Goal: Task Accomplishment & Management: Manage account settings

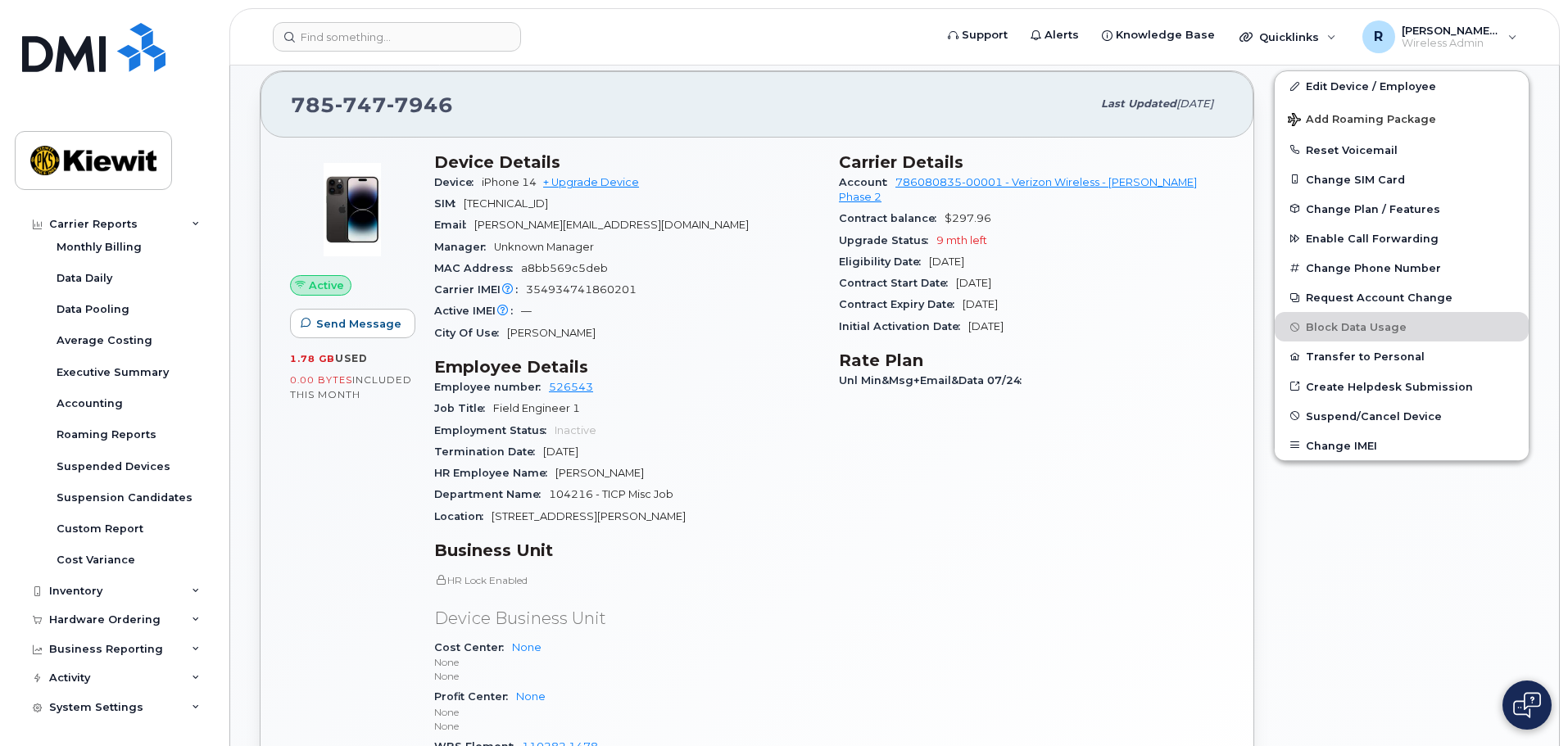
scroll to position [491, 0]
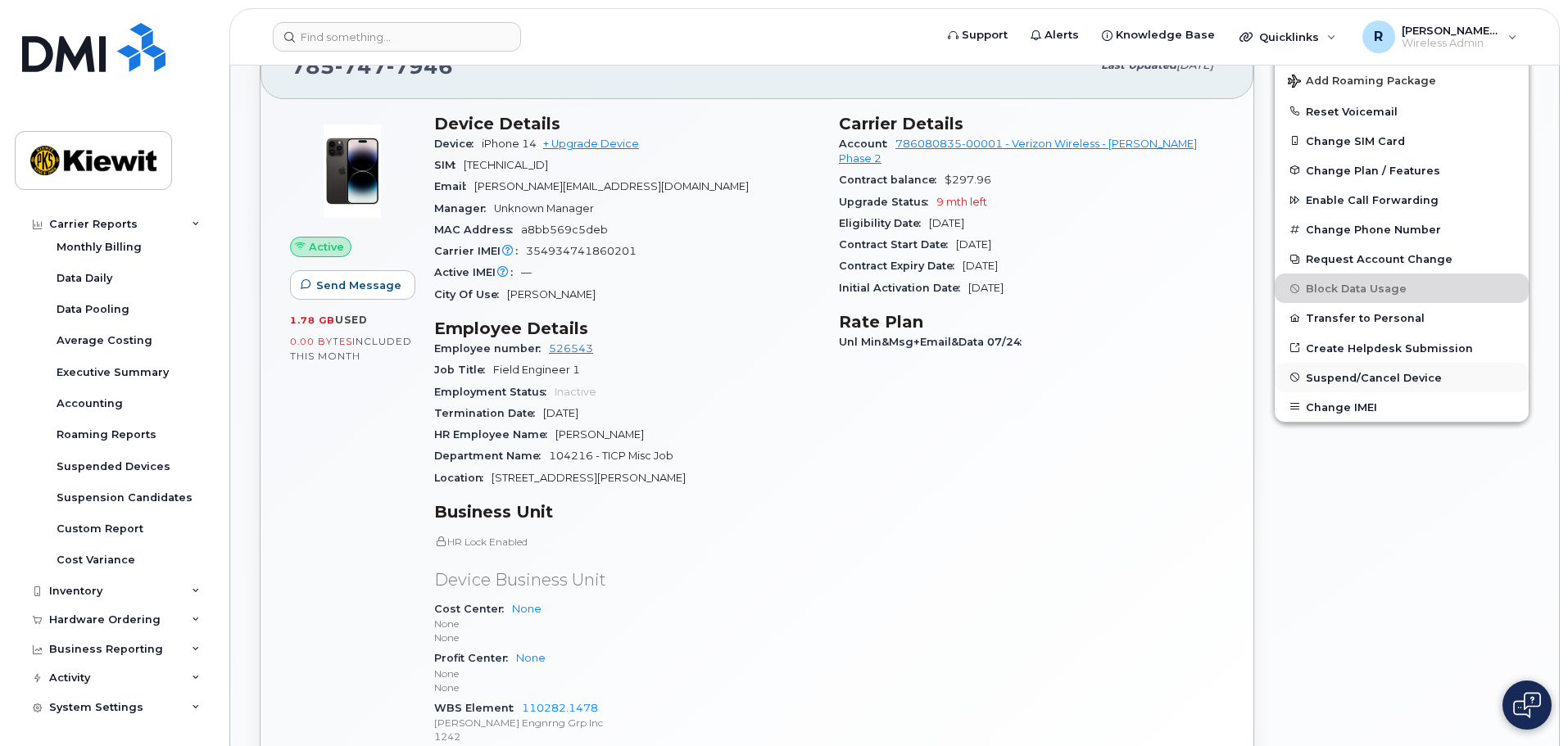
click at [1326, 379] on span "Suspend/Cancel Device" at bounding box center [1373, 377] width 136 height 13
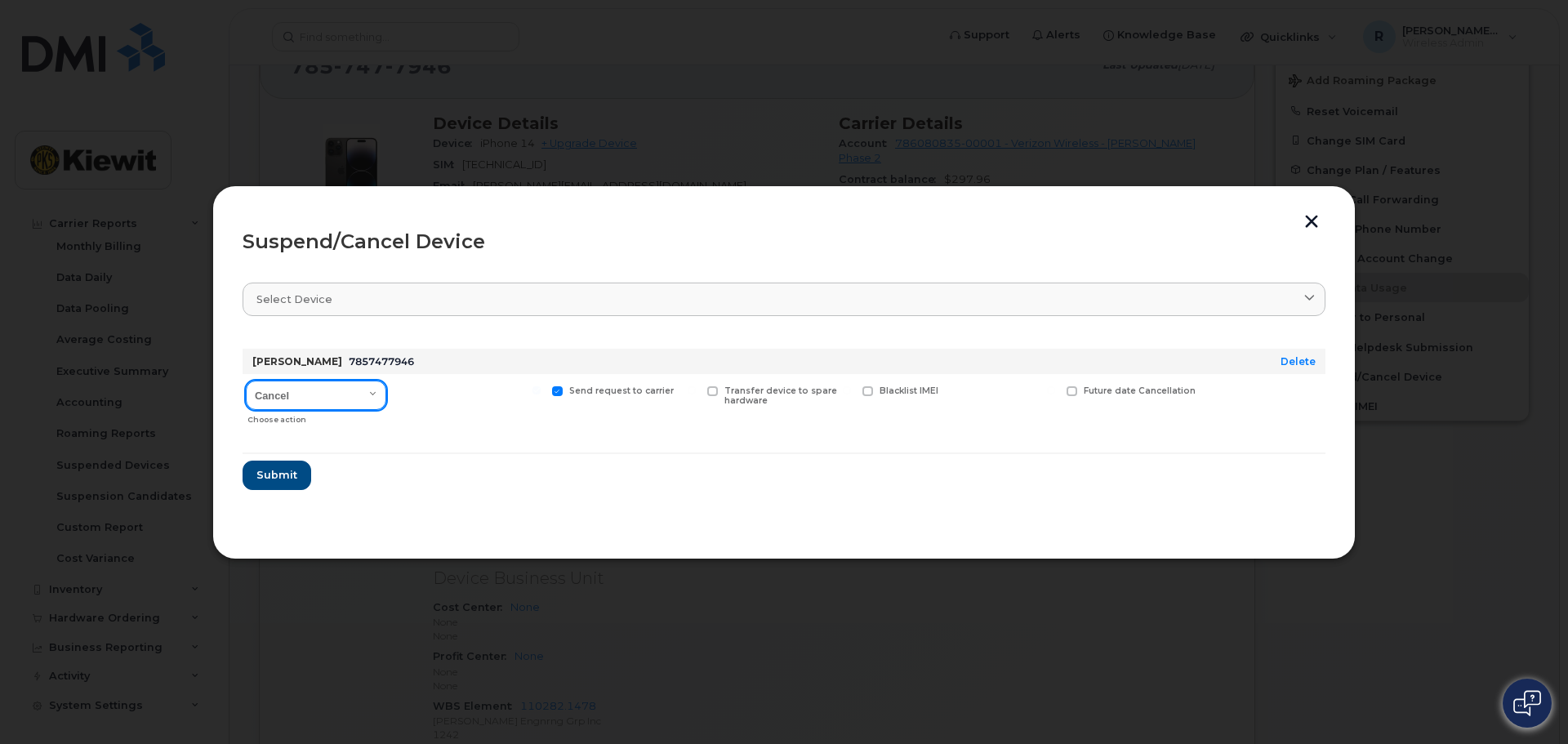
click at [302, 402] on select "Cancel Suspend - Reduced Rate Suspend - Full Rate Suspend - Lost Device/Stolen …" at bounding box center [316, 395] width 140 height 29
select select "[object Object]"
click at [246, 381] on select "Cancel Suspend - Reduced Rate Suspend - Full Rate Suspend - Lost Device/Stolen …" at bounding box center [316, 395] width 140 height 29
click at [404, 391] on span at bounding box center [402, 391] width 11 height 11
click at [385, 391] on input "Available for new activations/redeployments" at bounding box center [382, 391] width 8 height 8
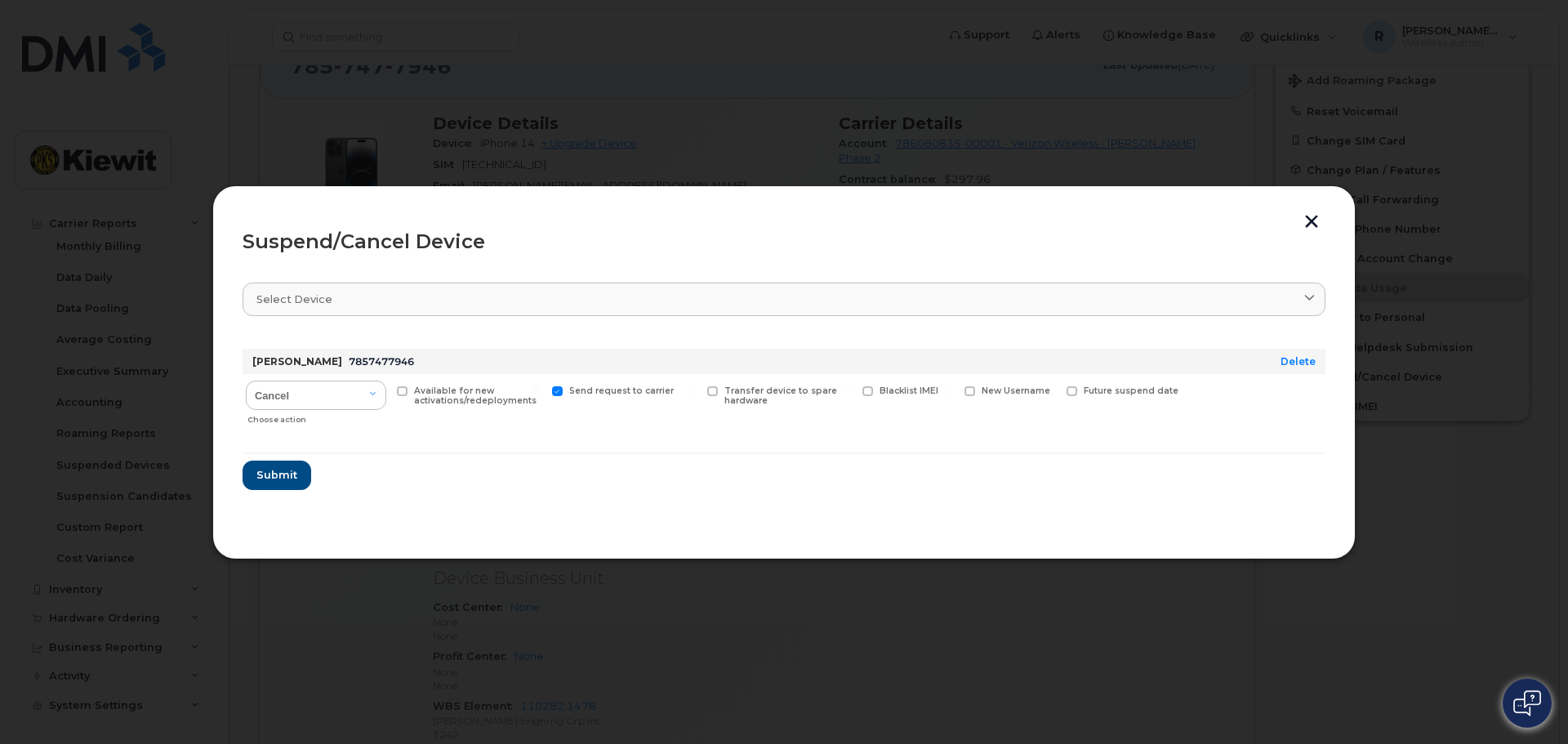
checkbox input "true"
click at [712, 393] on span at bounding box center [712, 391] width 11 height 11
click at [696, 393] on input "Transfer device to spare hardware" at bounding box center [691, 391] width 8 height 8
click at [714, 393] on span at bounding box center [712, 391] width 11 height 11
click at [696, 393] on input "Transfer device to spare hardware" at bounding box center [691, 391] width 8 height 8
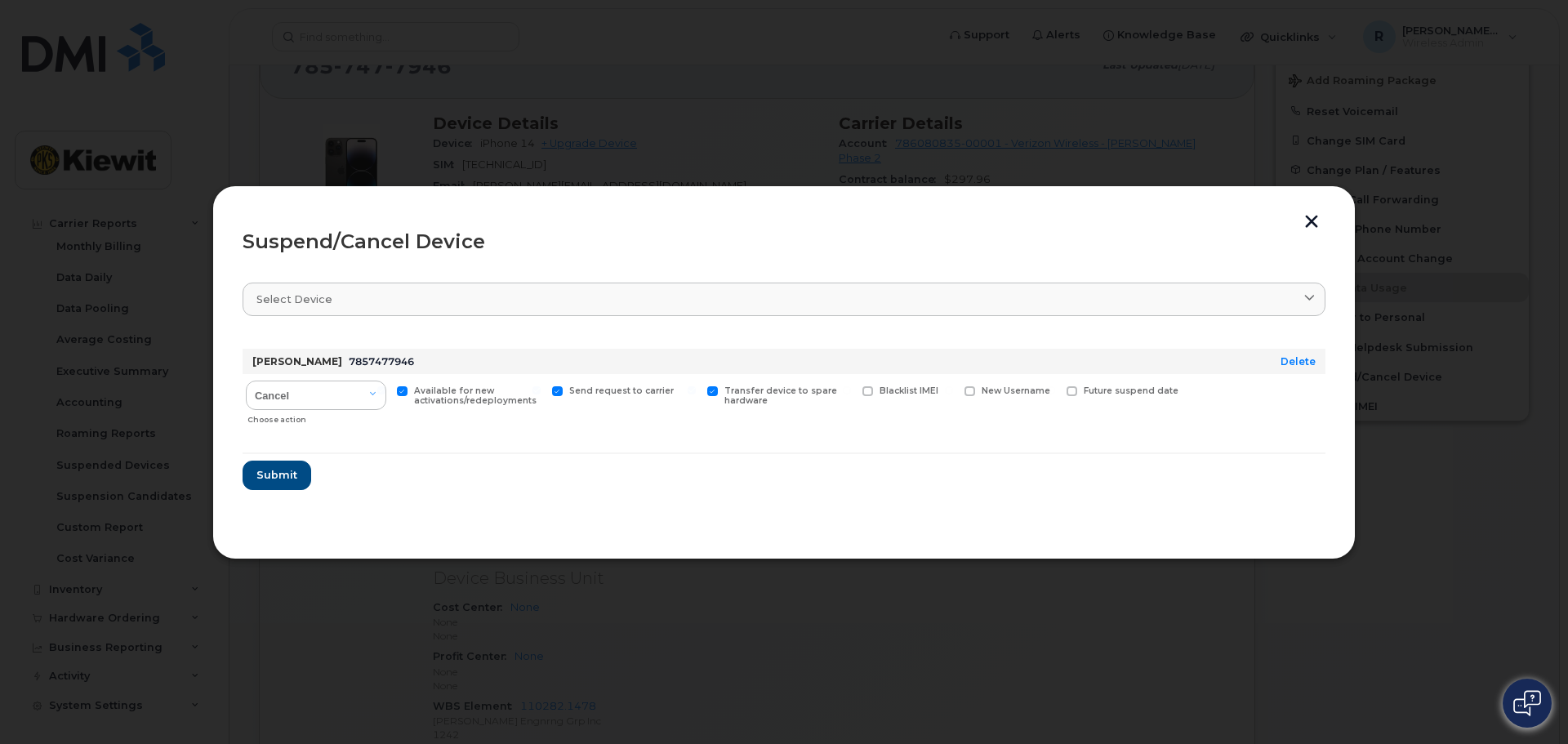
checkbox input "false"
click at [273, 478] on span "Submit" at bounding box center [276, 475] width 41 height 16
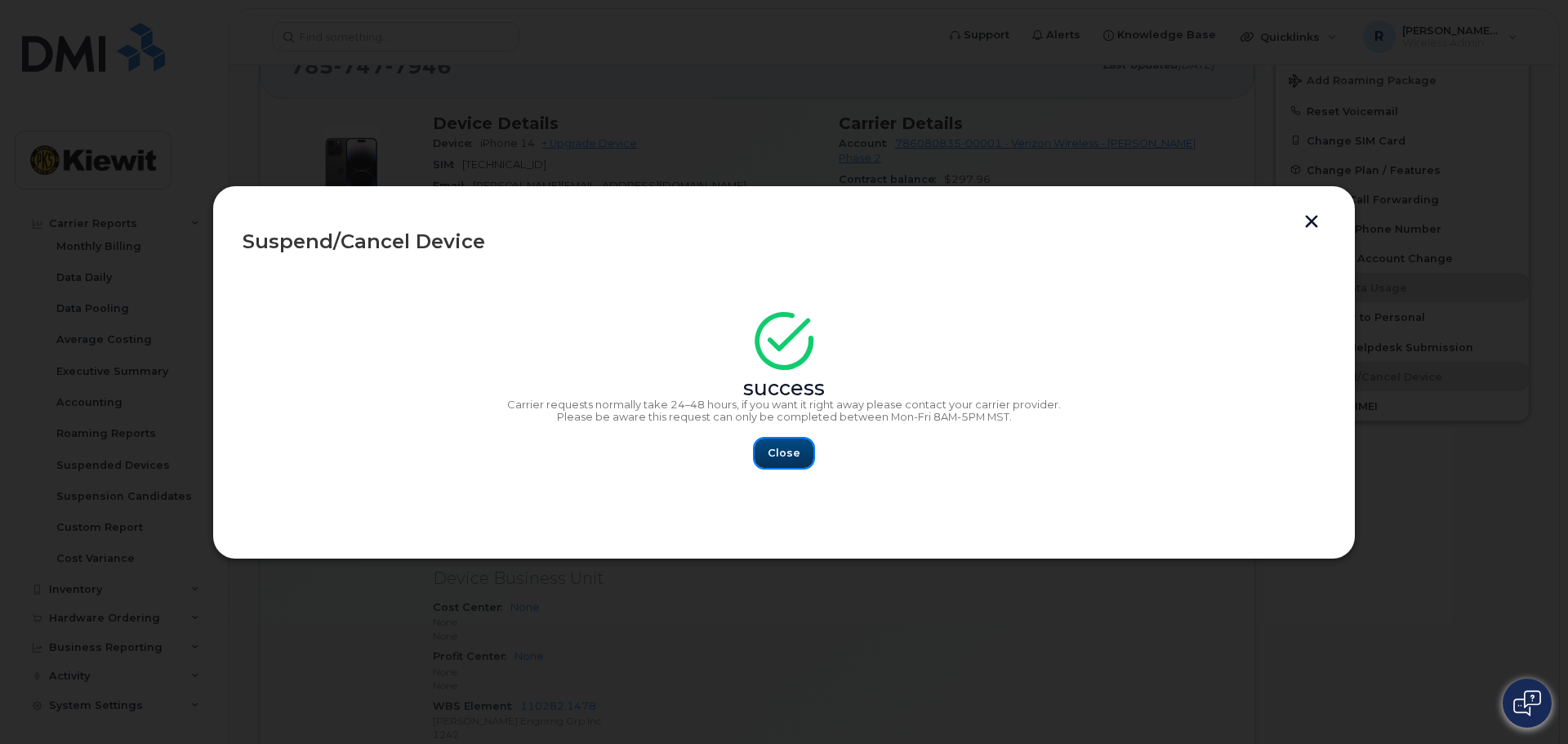
click at [789, 461] on span "Close" at bounding box center [784, 453] width 33 height 16
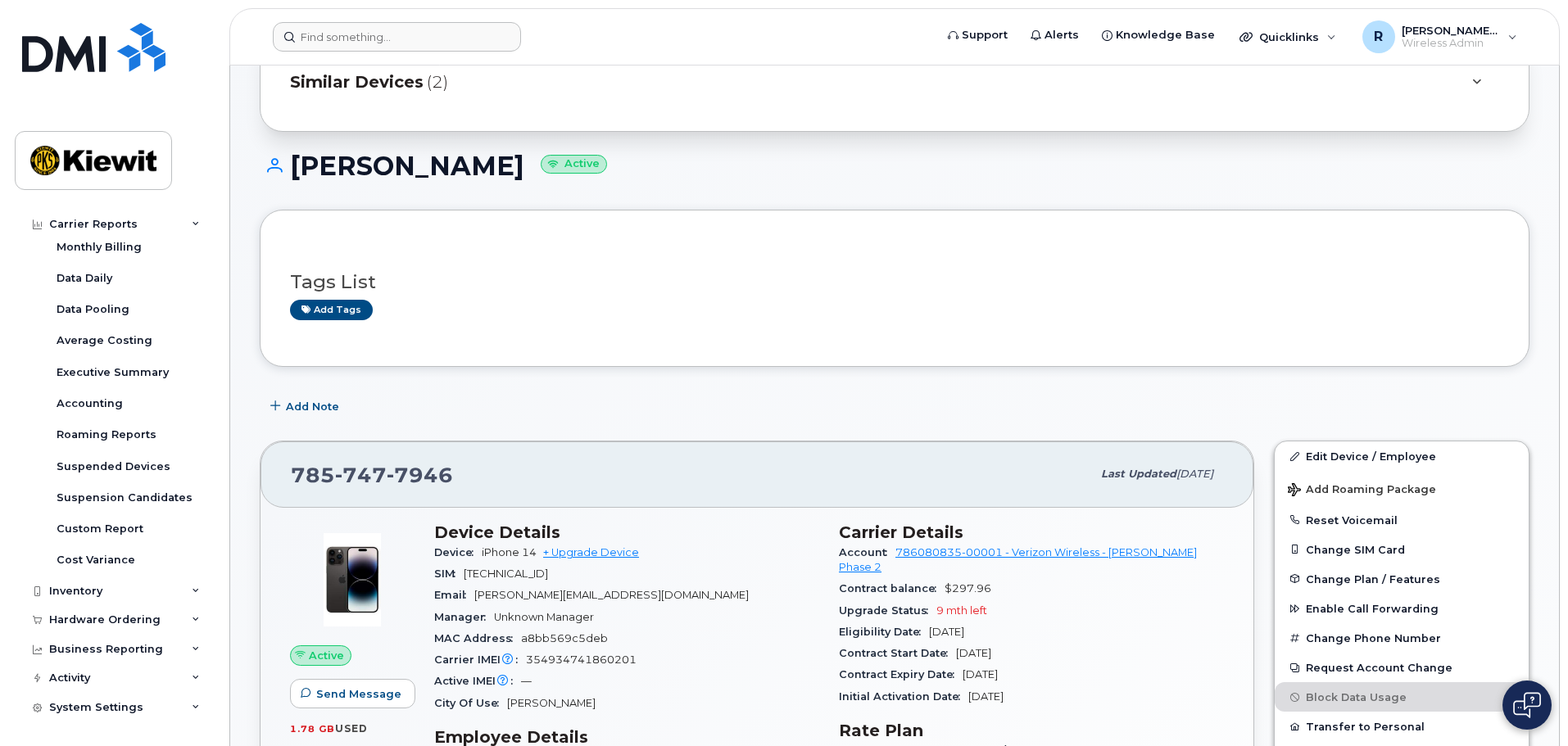
scroll to position [82, 0]
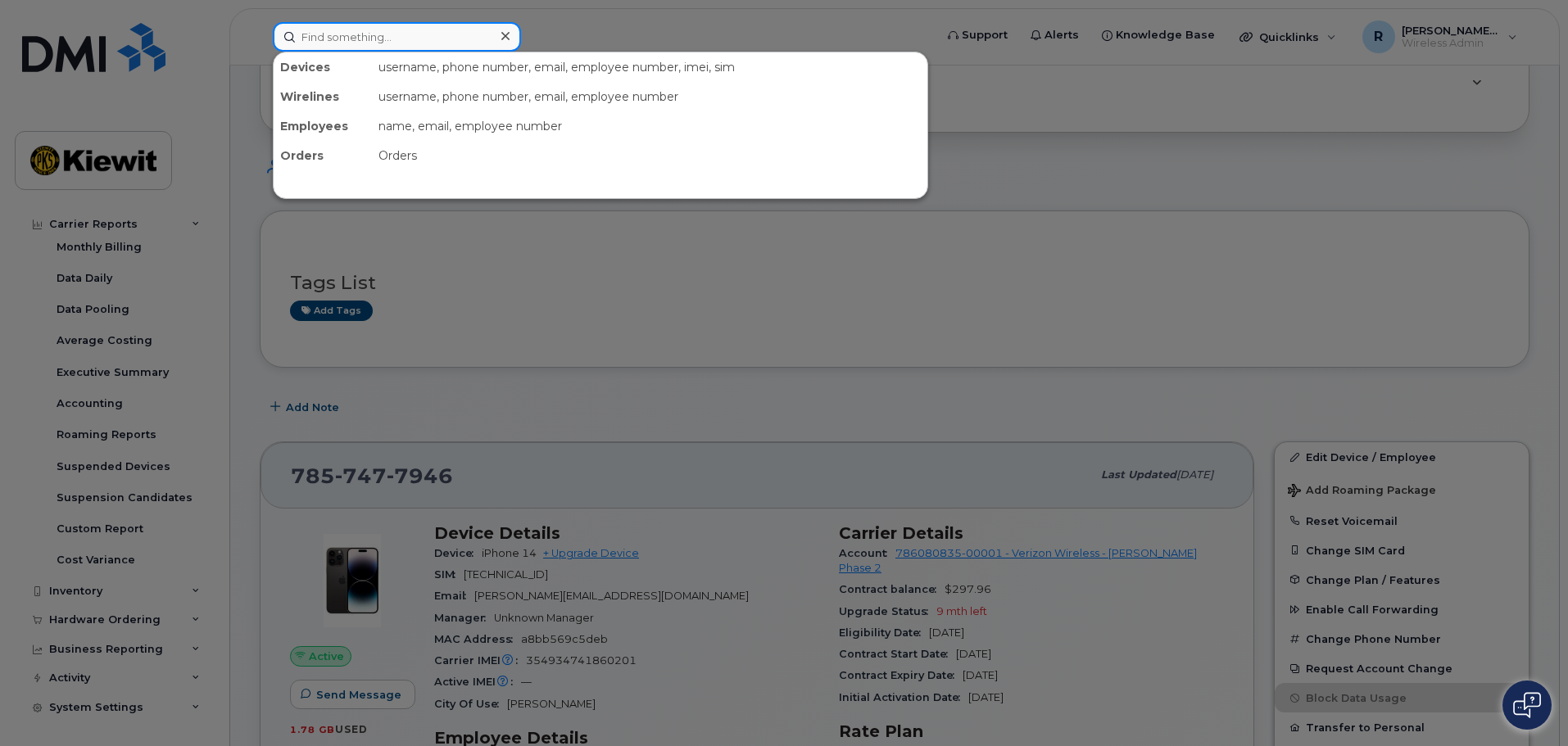
click at [316, 37] on input at bounding box center [396, 37] width 248 height 29
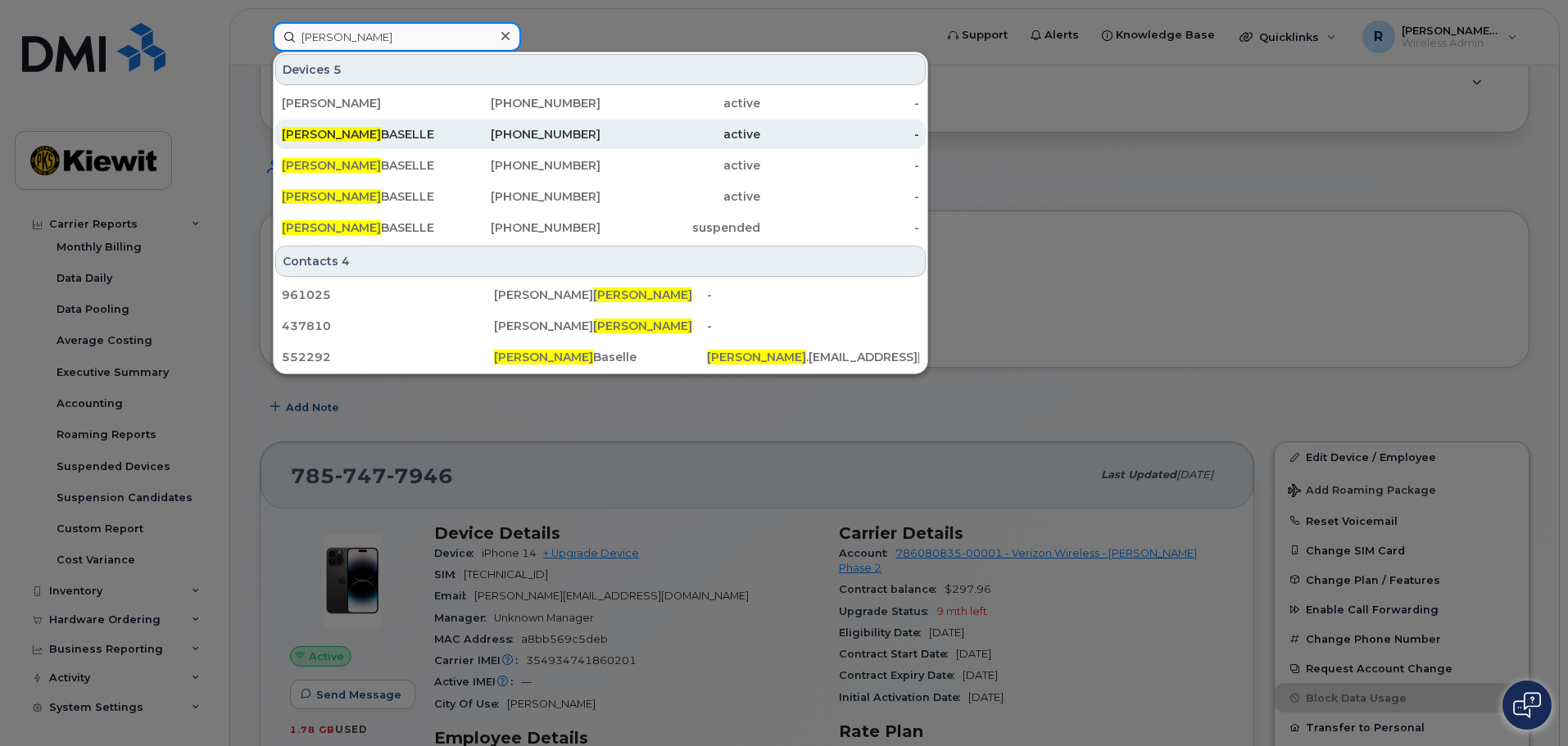
type input "nickson"
click at [526, 138] on div "480-395-4220" at bounding box center [521, 134] width 160 height 17
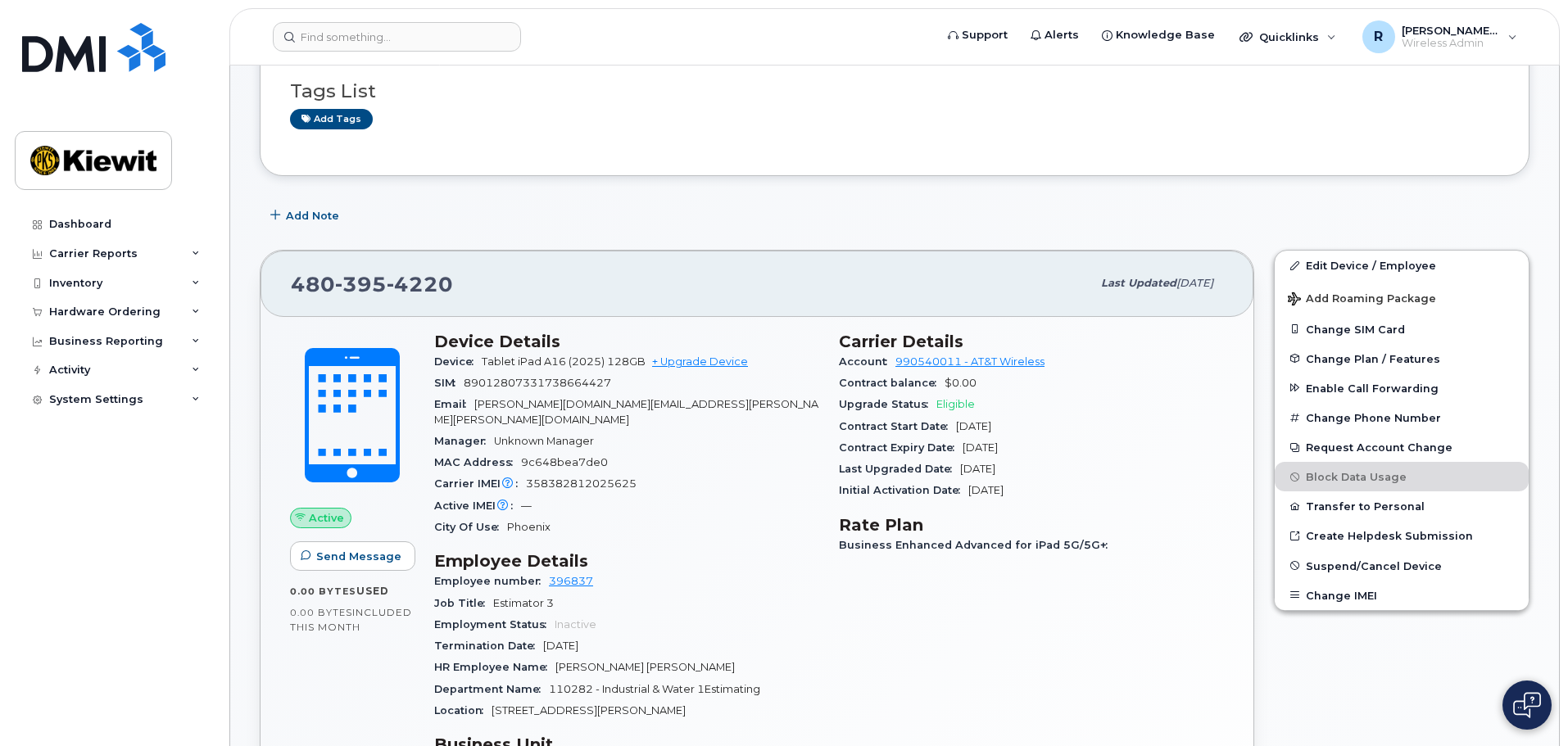
scroll to position [164, 0]
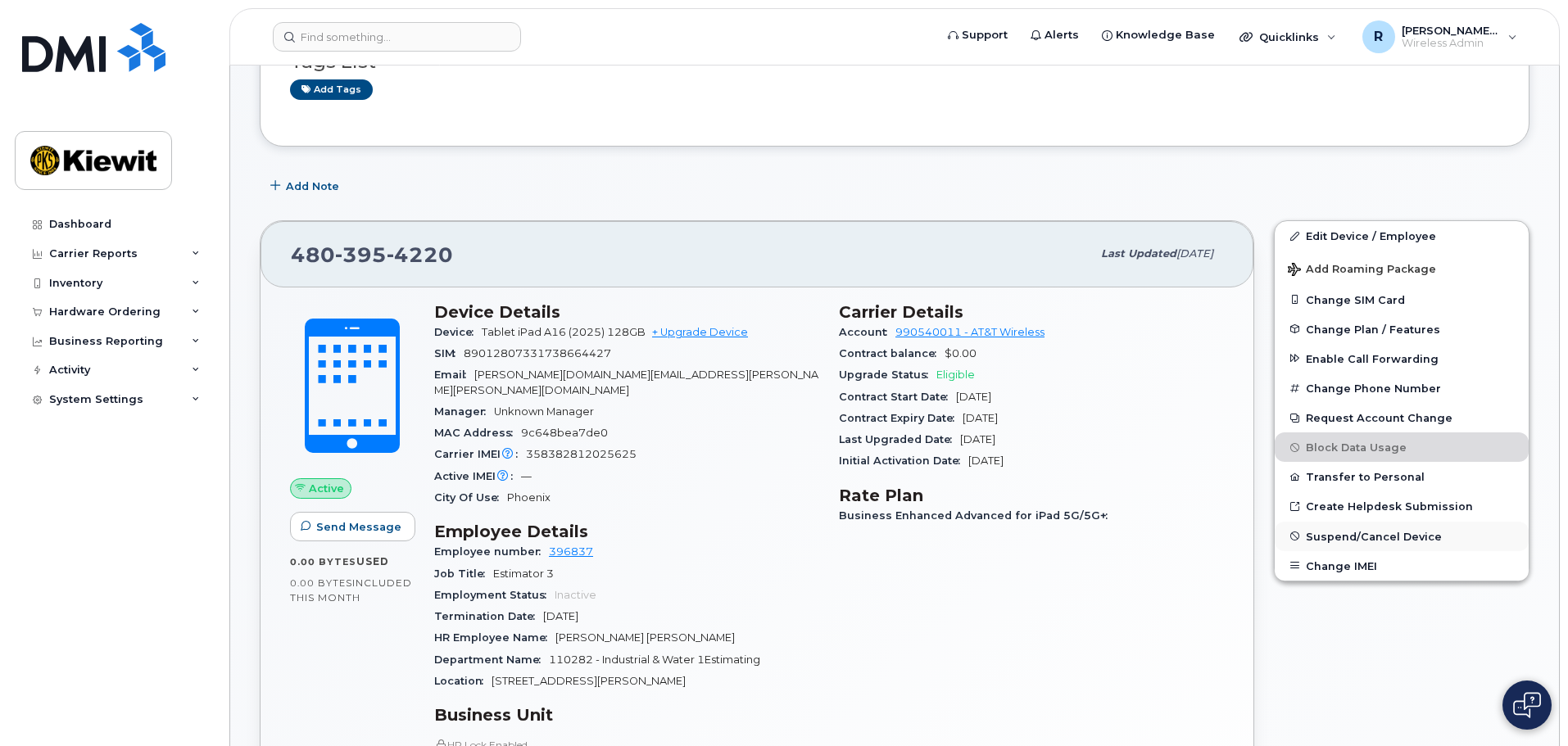
click at [1341, 536] on span "Suspend/Cancel Device" at bounding box center [1373, 536] width 136 height 13
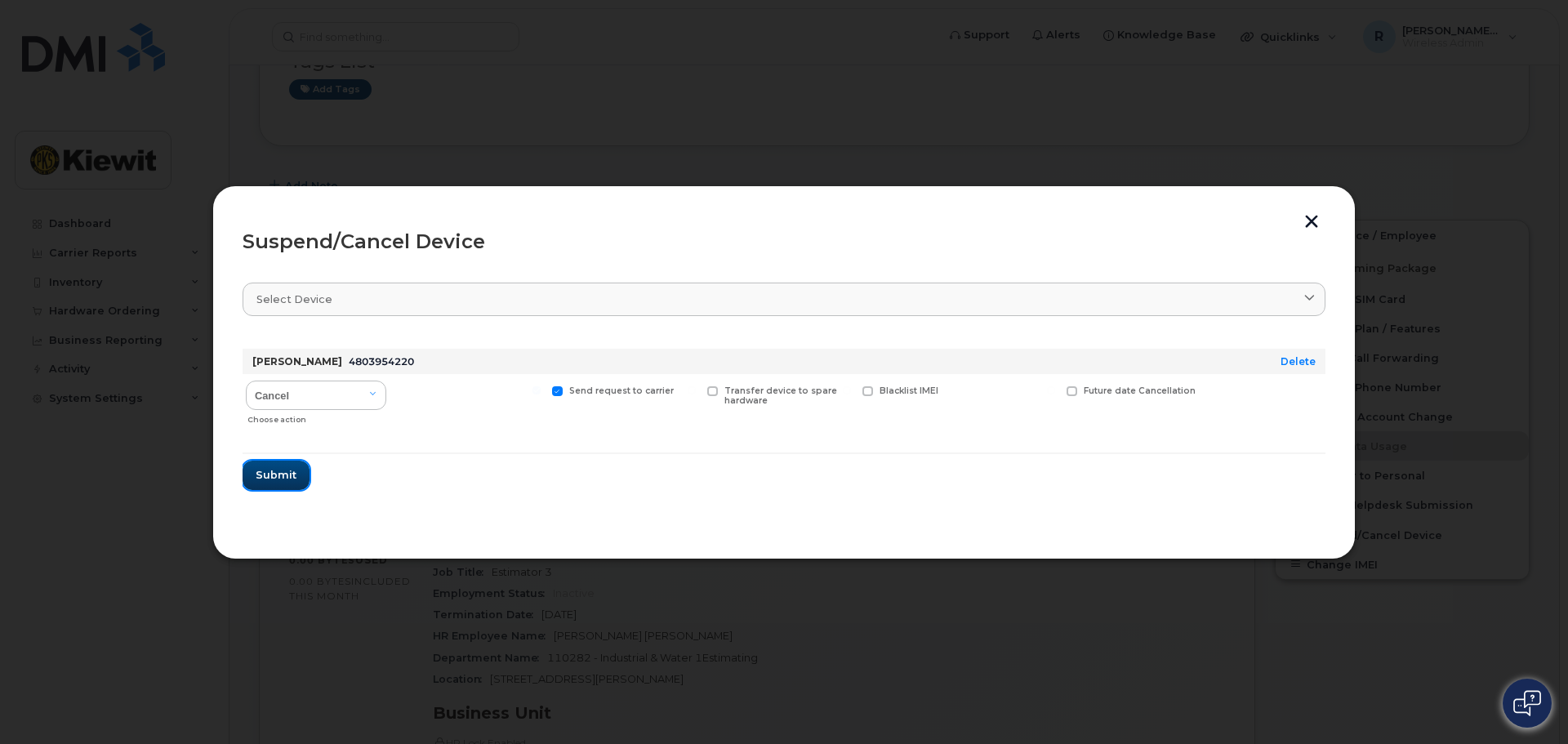
click at [285, 474] on span "Submit" at bounding box center [276, 475] width 41 height 16
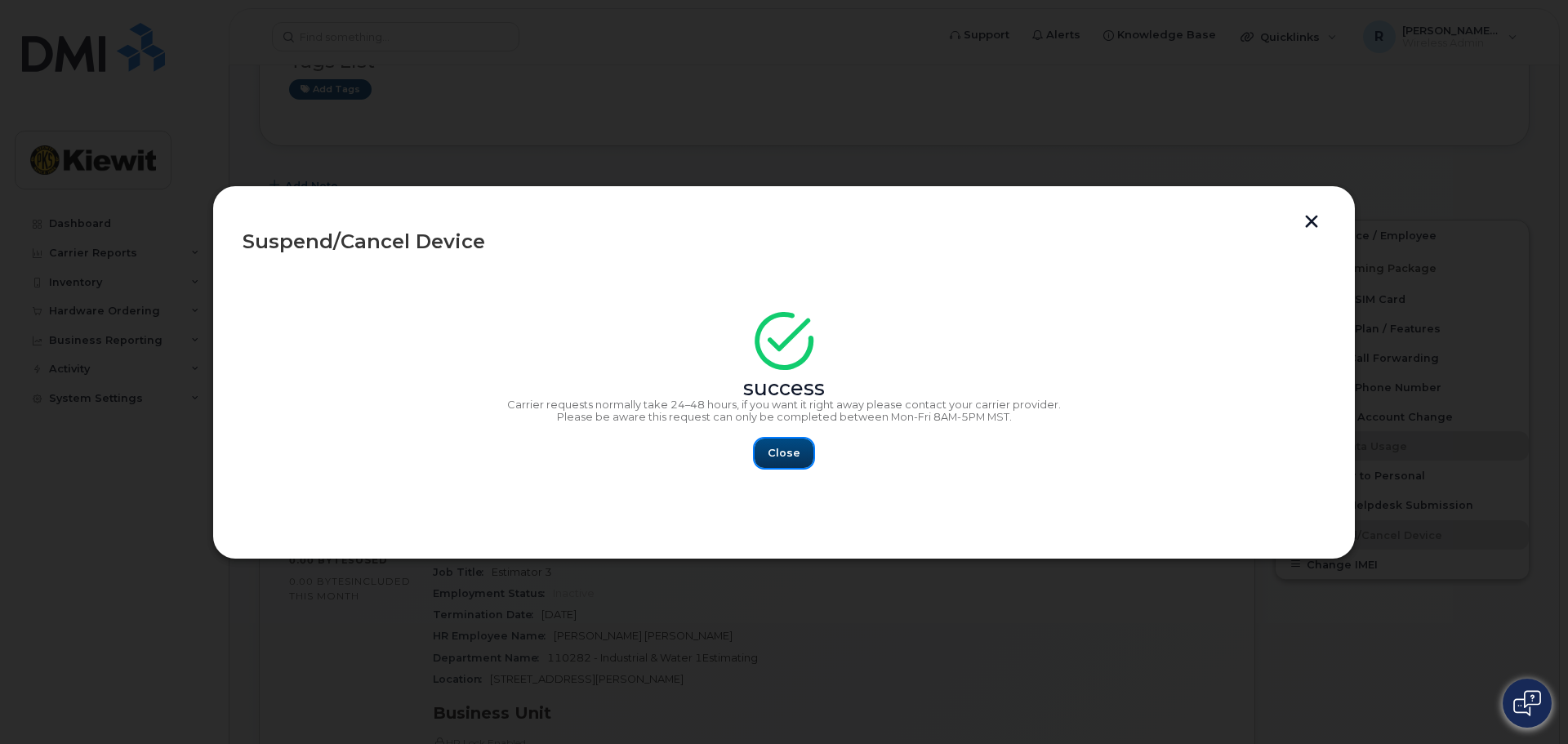
click at [784, 457] on span "Close" at bounding box center [784, 453] width 33 height 16
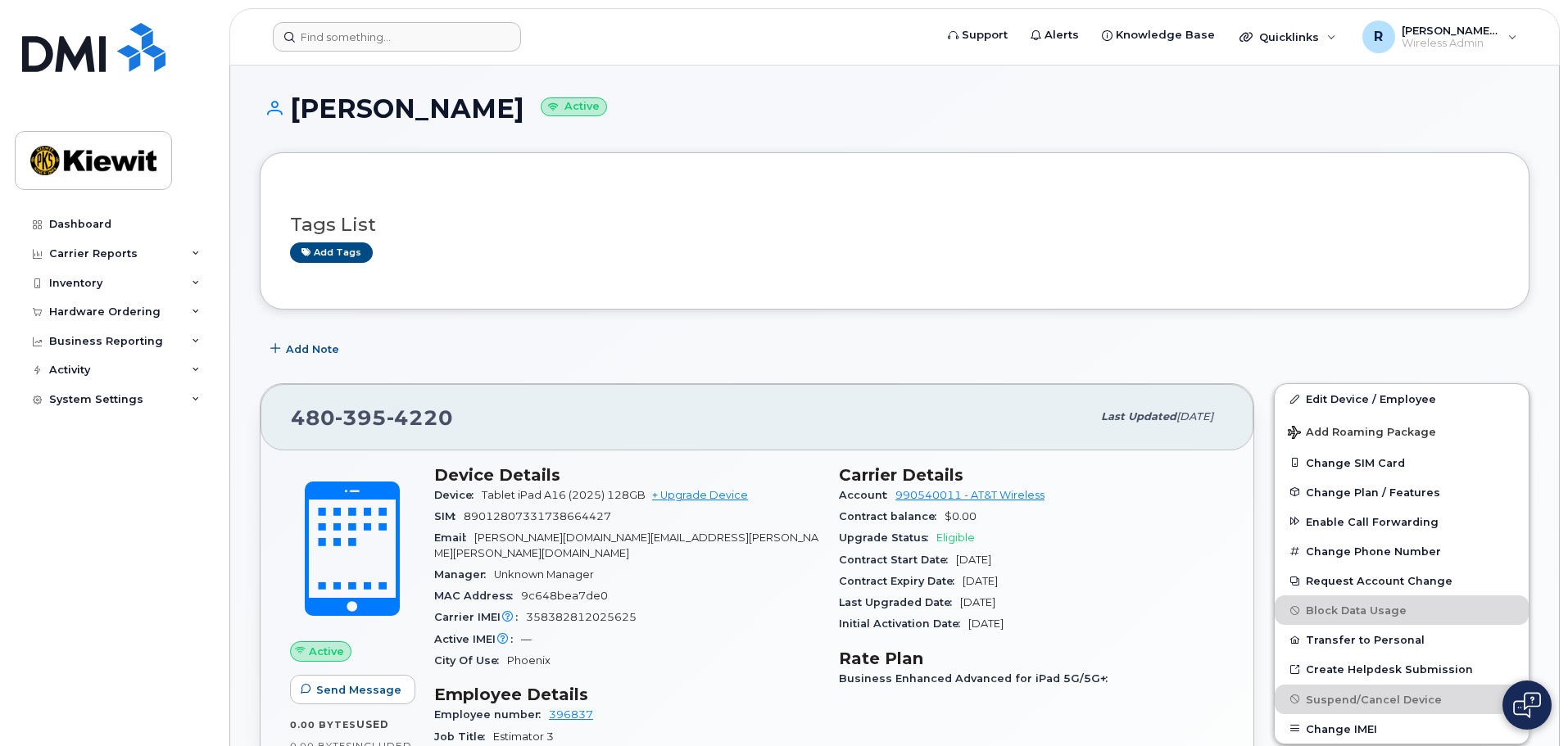
scroll to position [0, 0]
click at [318, 42] on input at bounding box center [396, 37] width 248 height 29
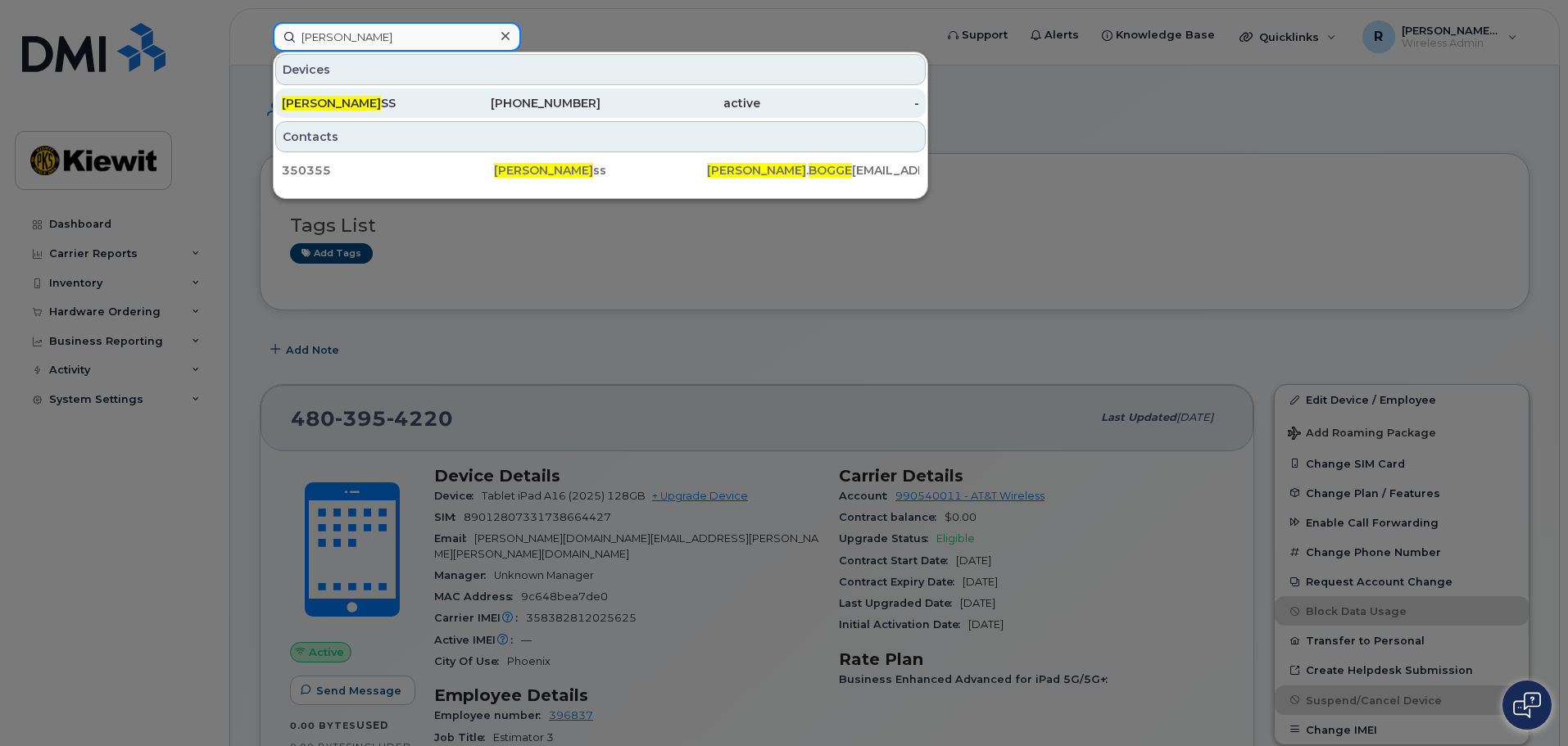
type input "nathan bogge"
click at [441, 111] on div "NATHAN BOGGE SS" at bounding box center [521, 104] width 160 height 29
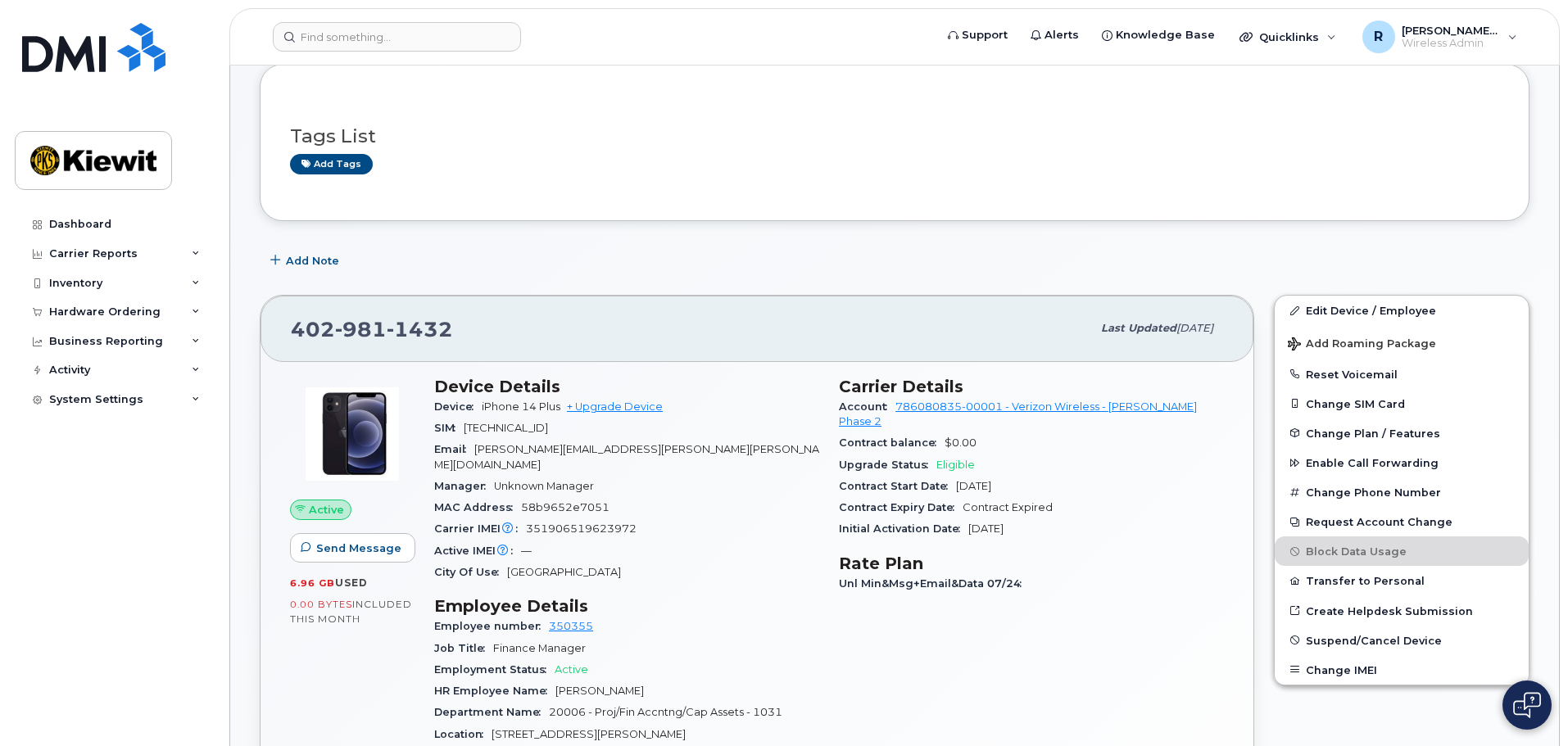
scroll to position [328, 0]
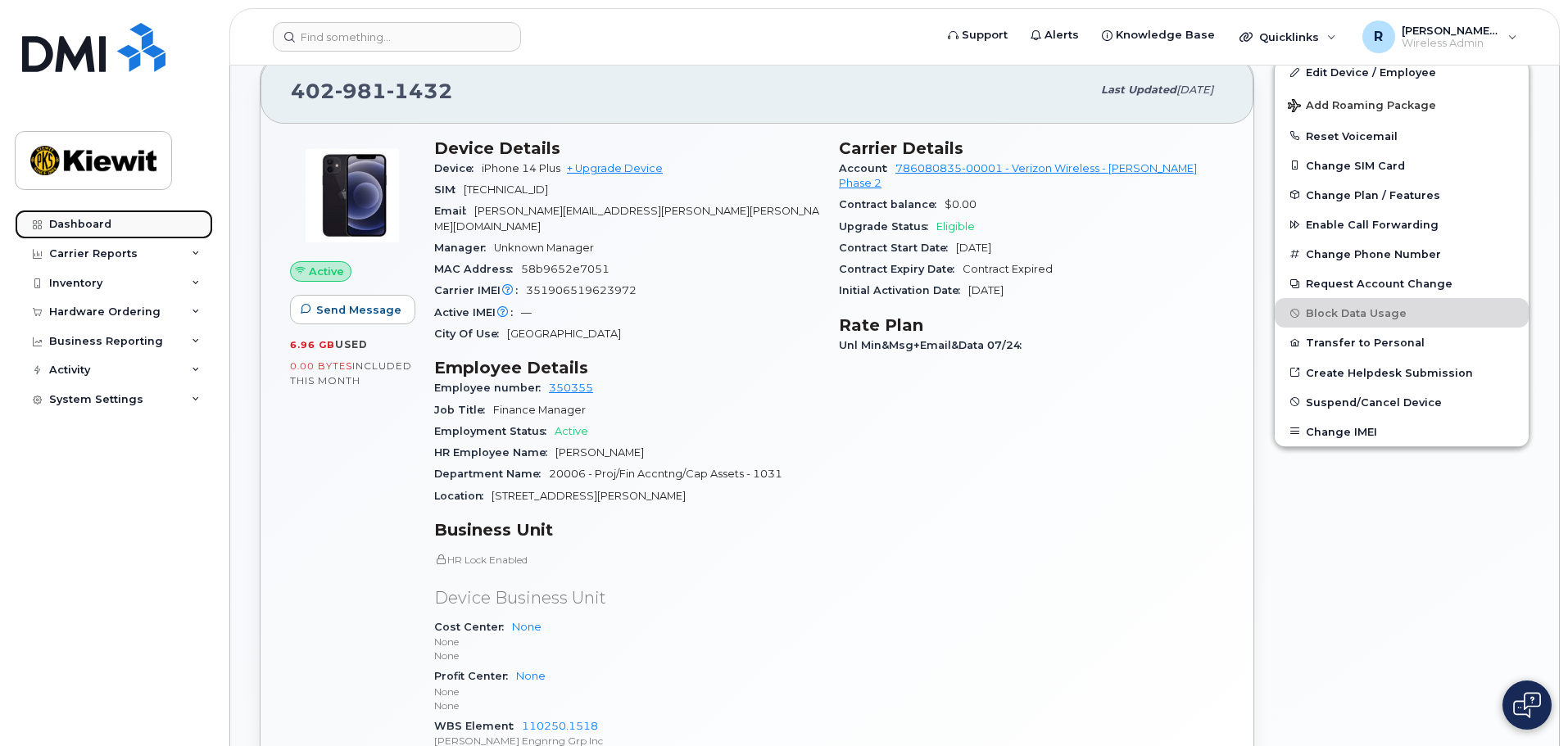
click at [112, 222] on link "Dashboard" at bounding box center [113, 225] width 198 height 29
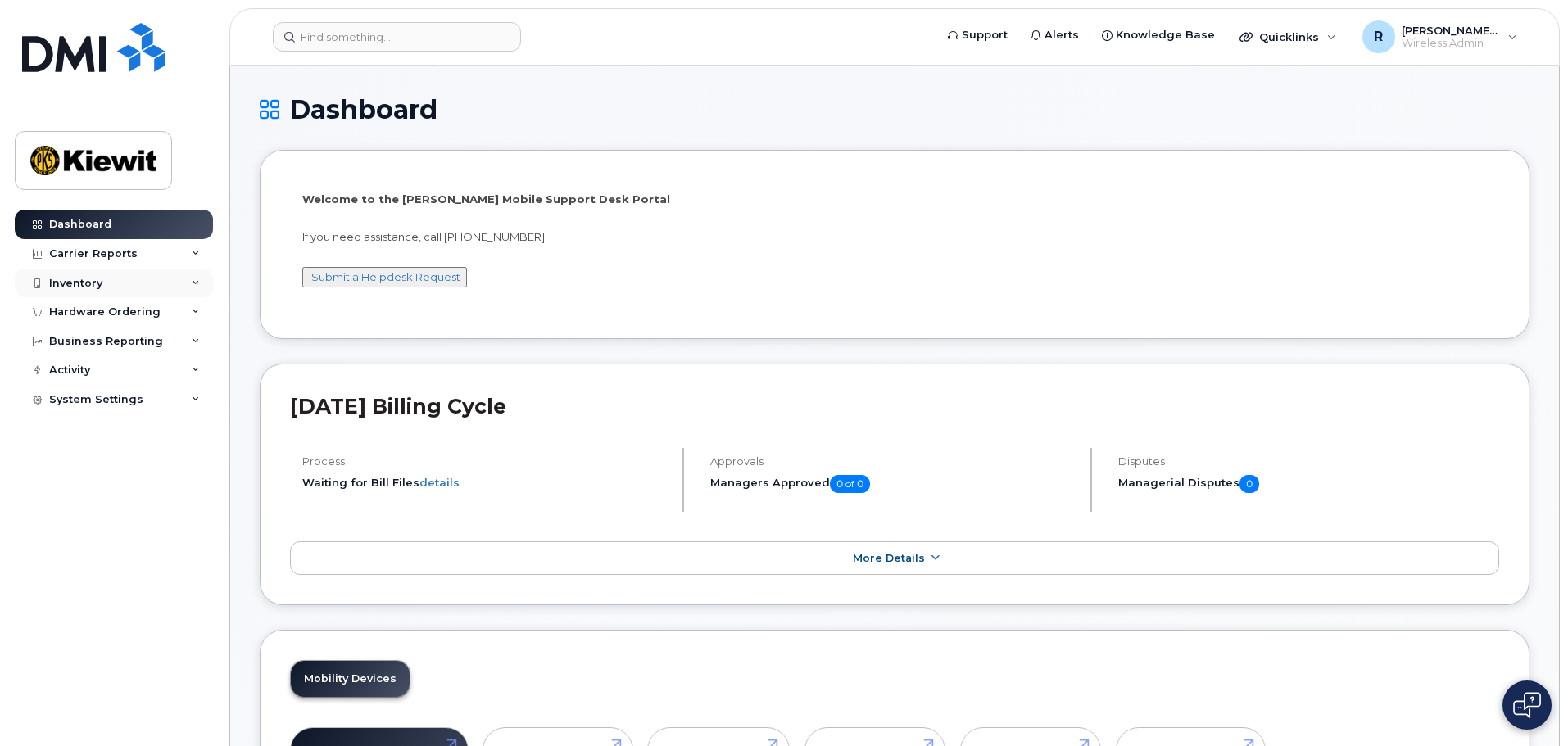
click at [100, 282] on div "Inventory" at bounding box center [75, 283] width 54 height 13
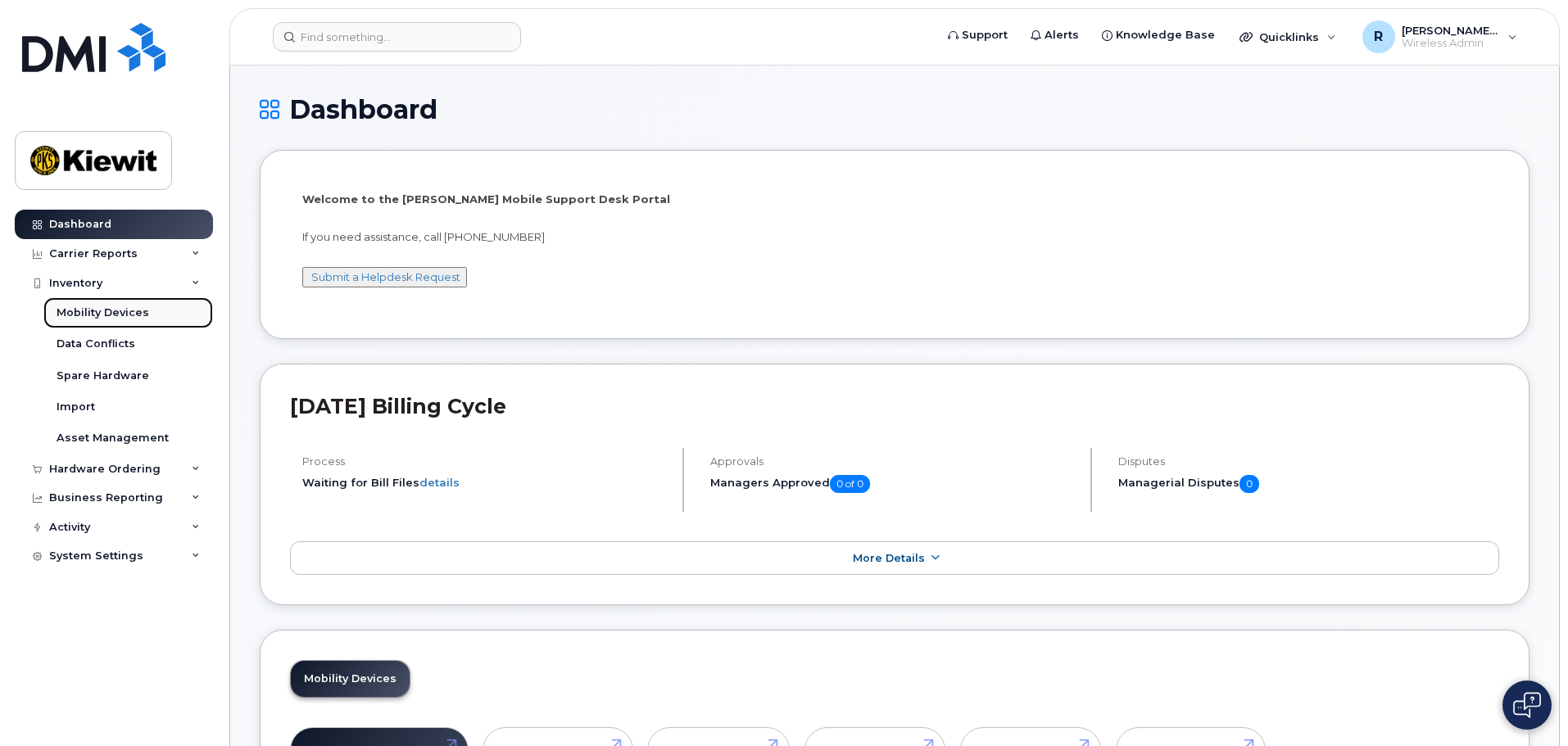
click at [109, 317] on div "Mobility Devices" at bounding box center [103, 312] width 93 height 15
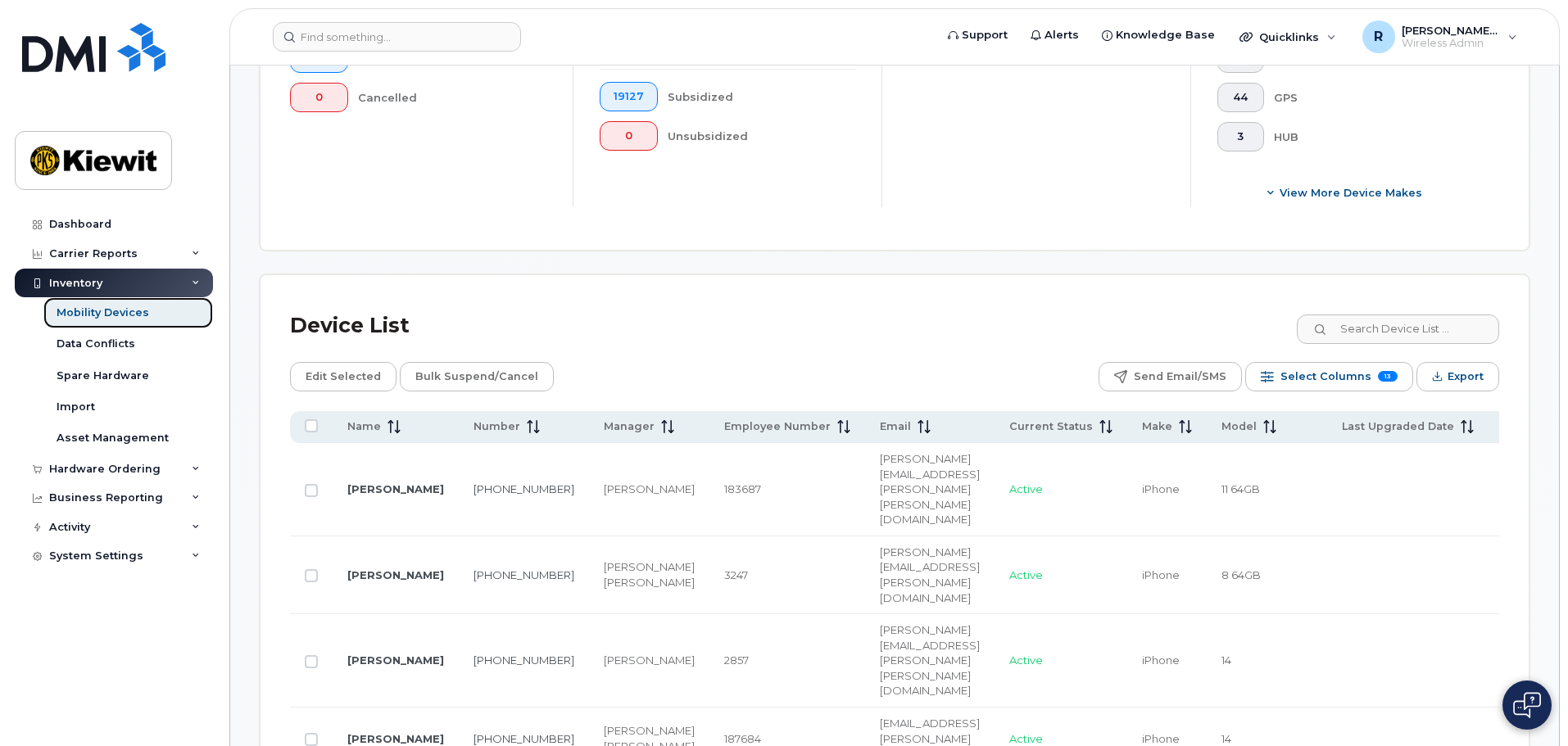
scroll to position [655, 0]
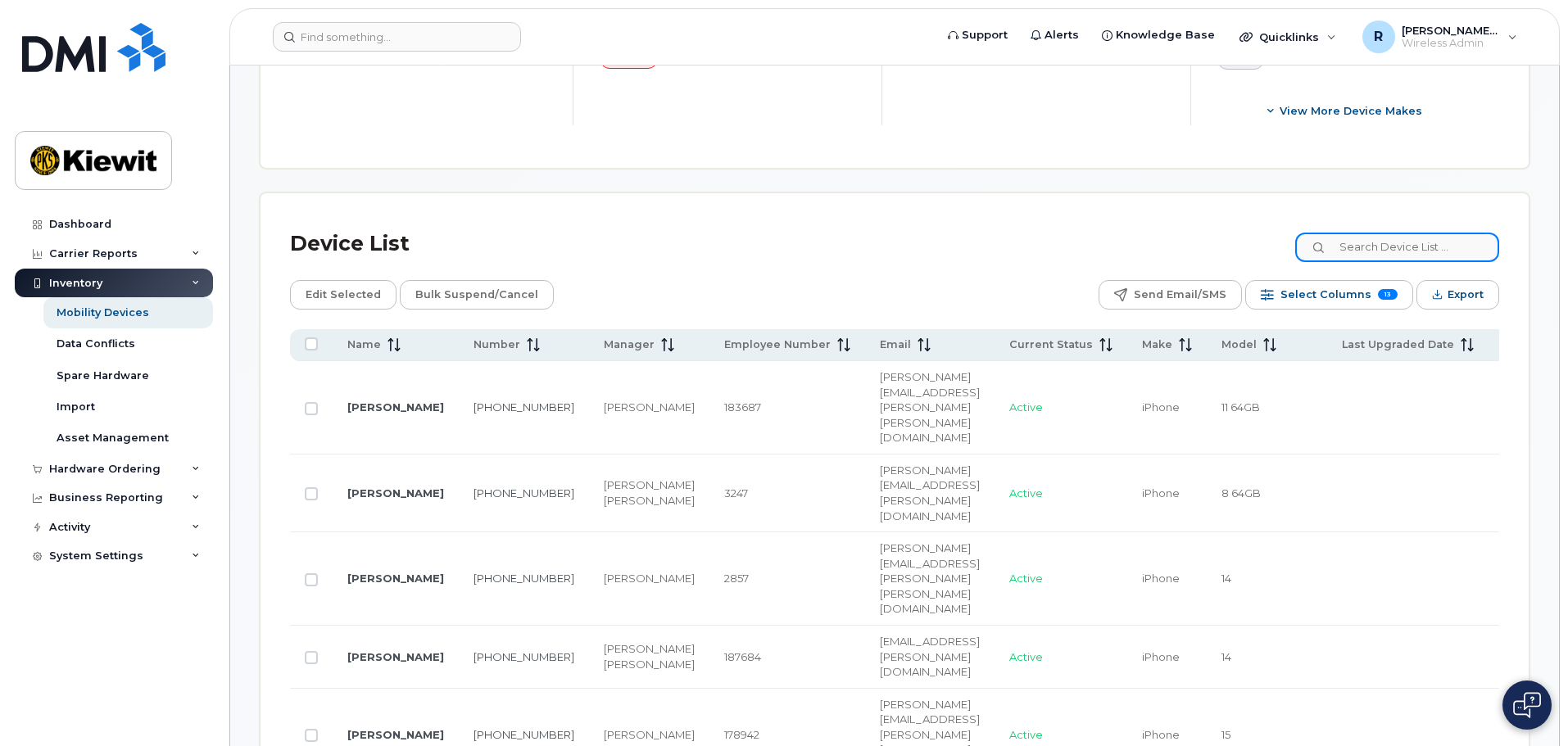
click at [1356, 232] on input at bounding box center [1397, 247] width 204 height 29
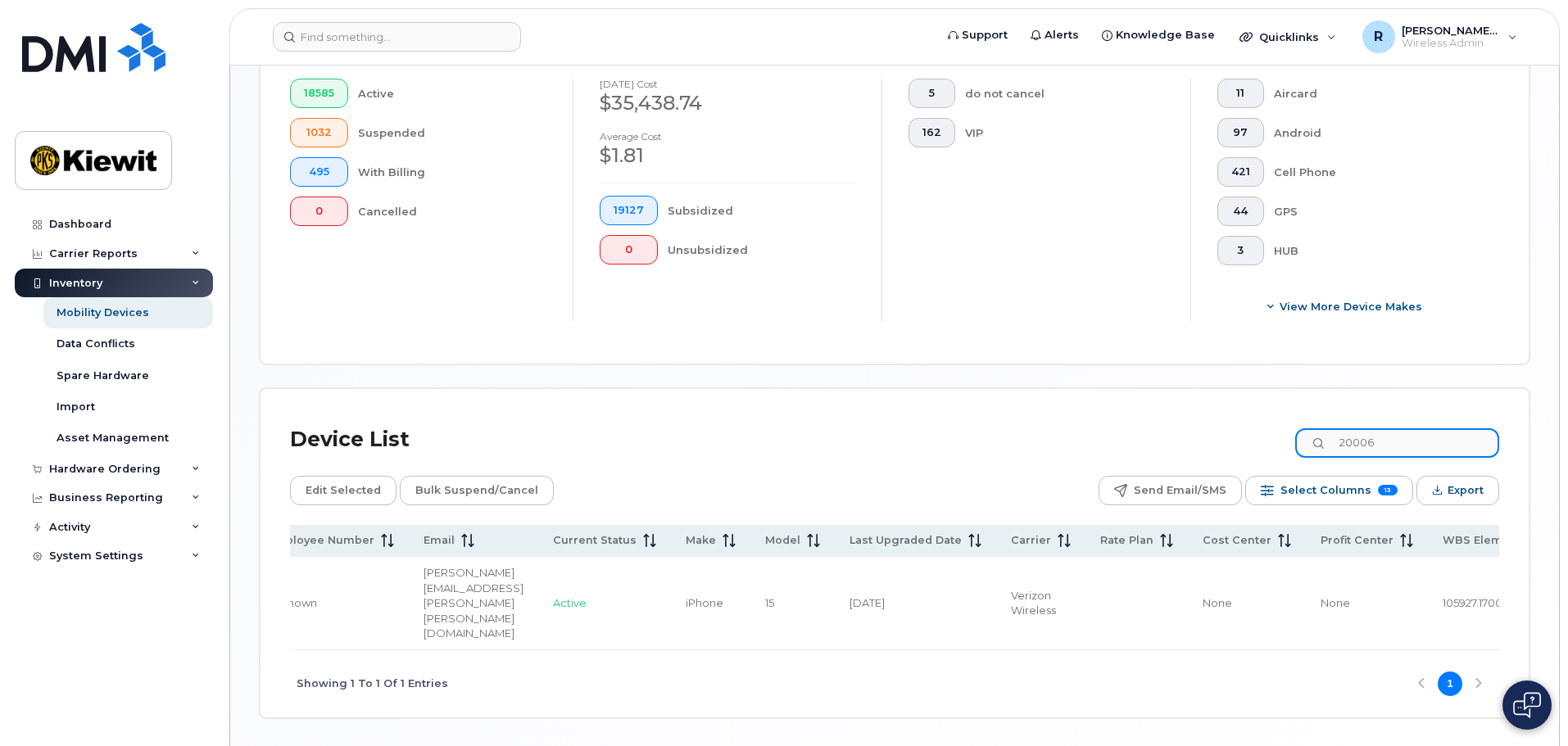
scroll to position [0, 611]
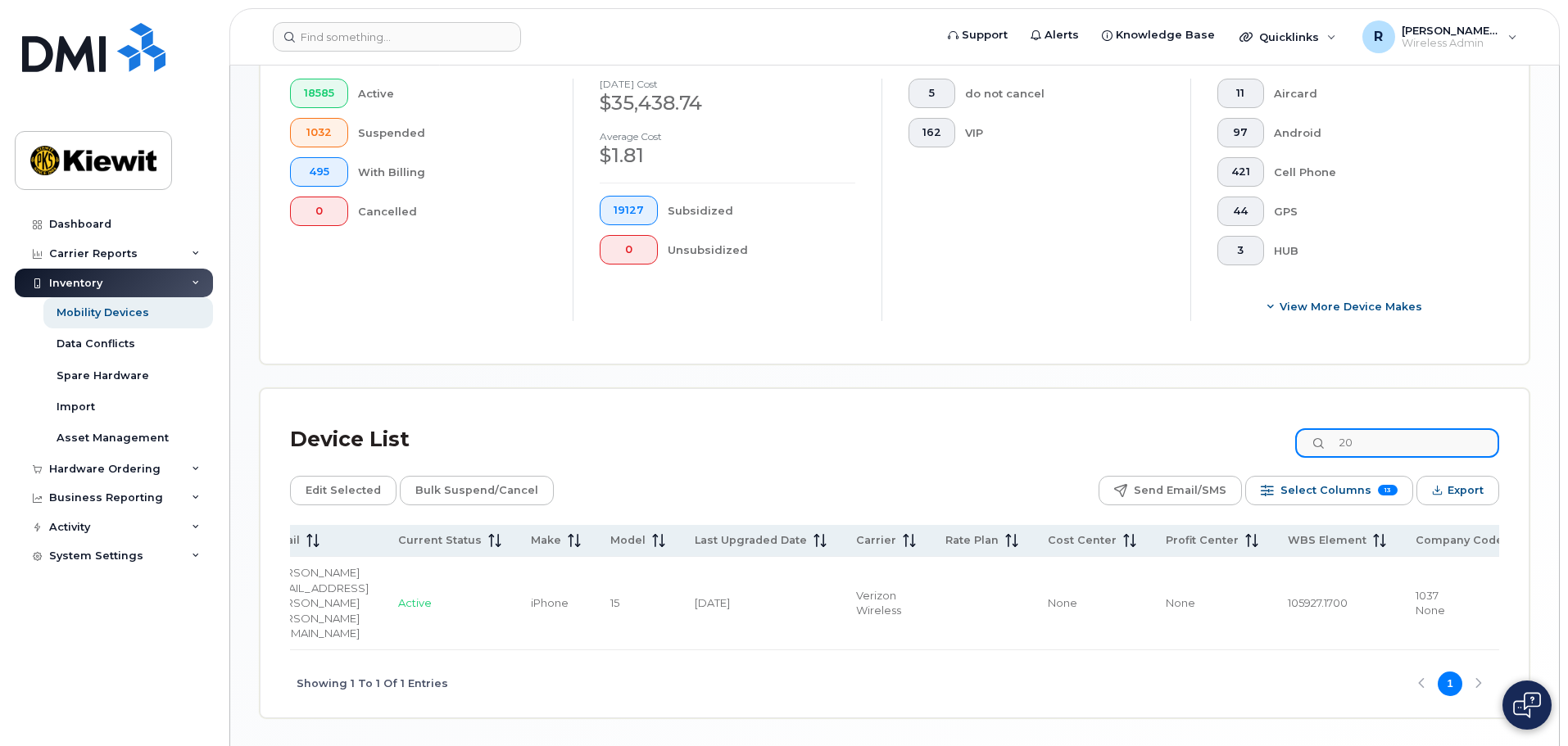
type input "2"
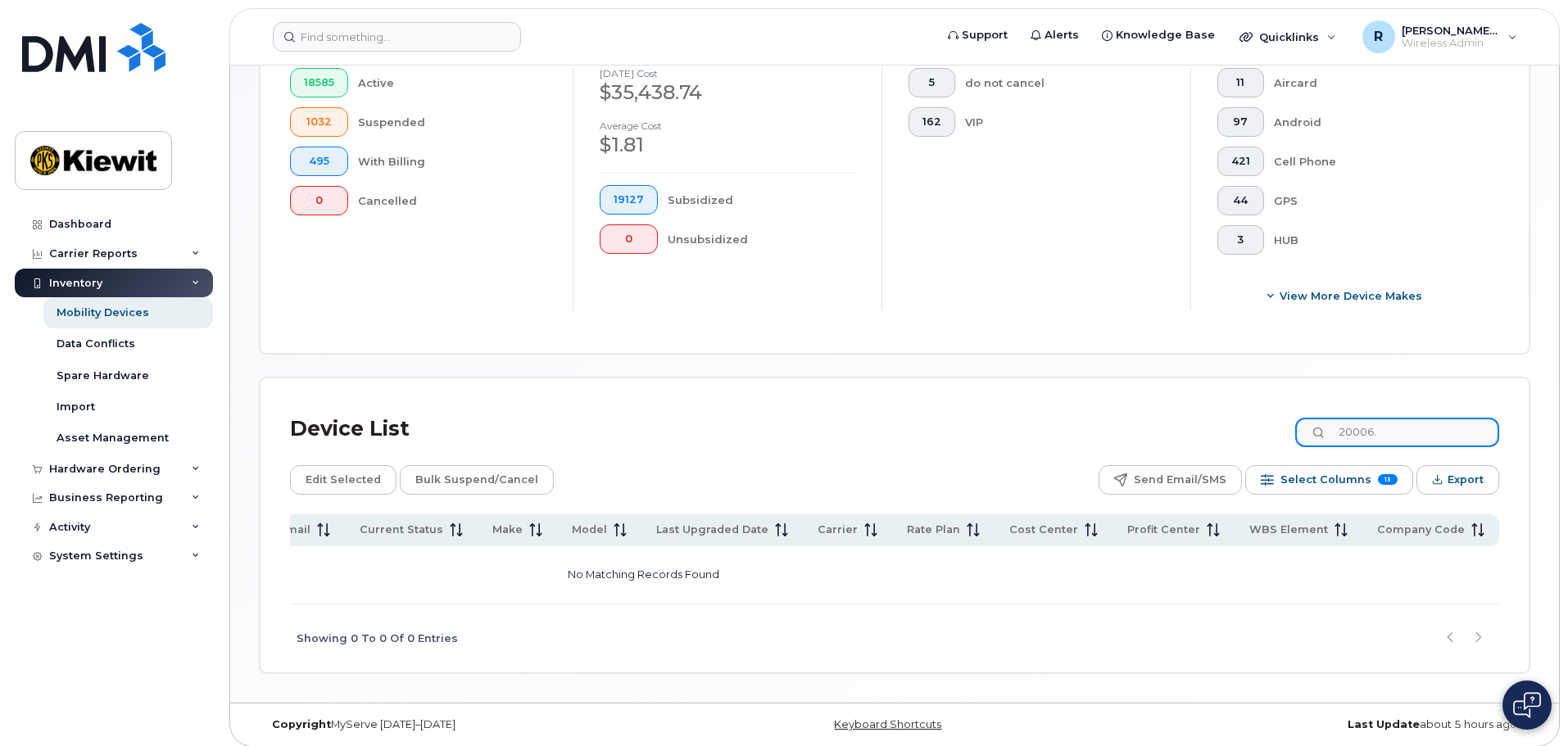
scroll to position [0, 456]
type input "2"
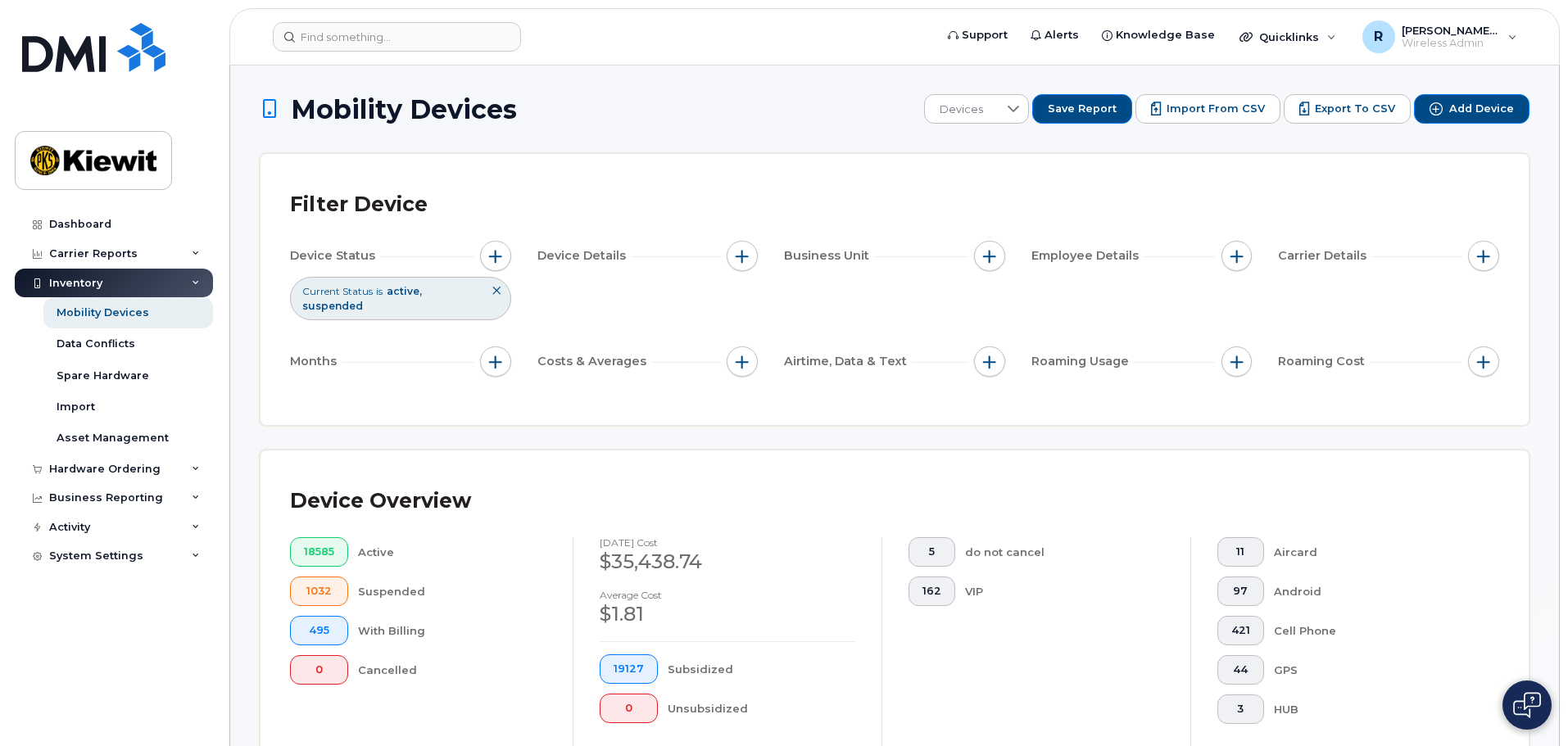
scroll to position [0, 0]
click at [984, 257] on span "button" at bounding box center [989, 257] width 13 height 13
click at [992, 386] on input "WBS Element" at bounding box center [993, 384] width 13 height 13
checkbox input "true"
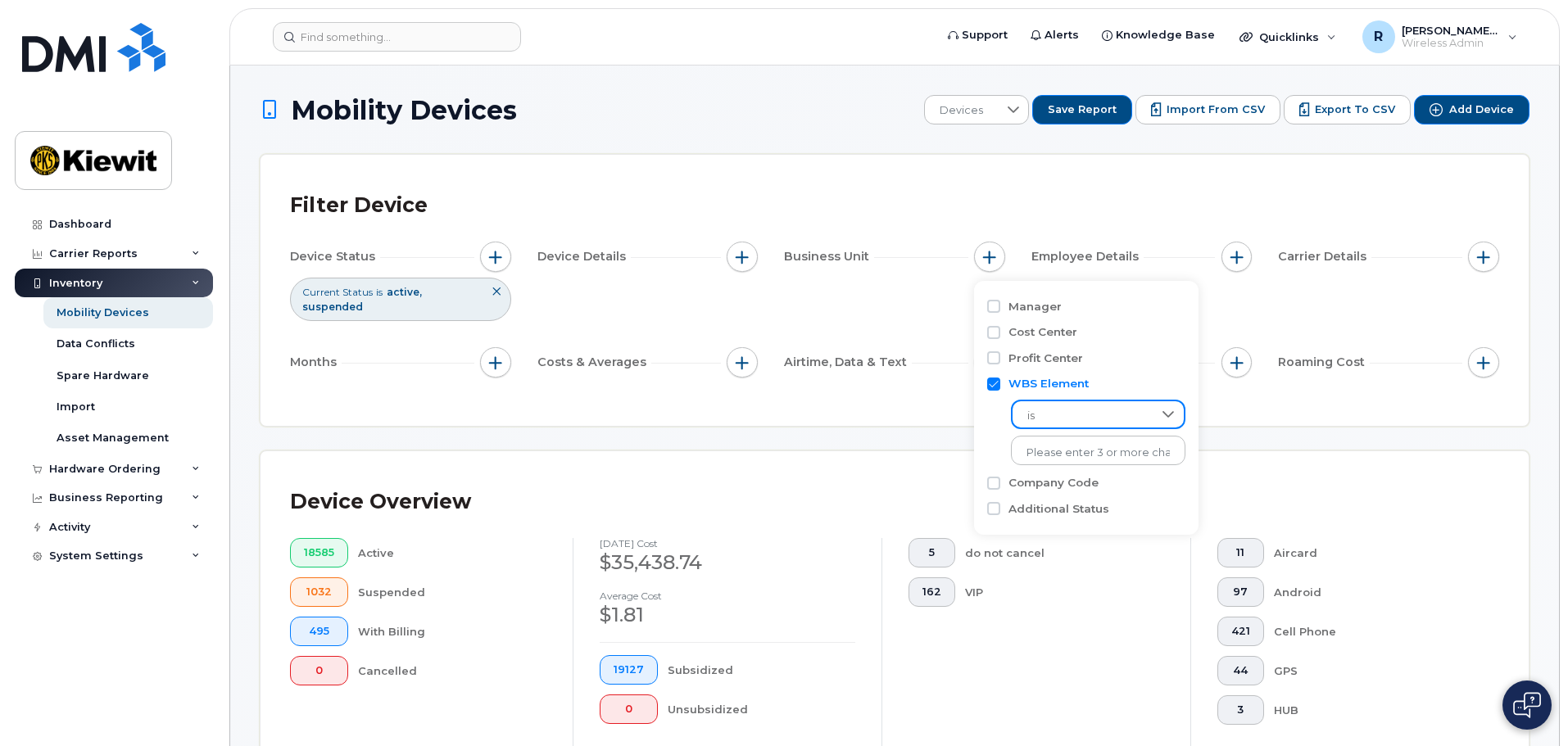
click at [1056, 410] on span "is" at bounding box center [1082, 416] width 140 height 29
click at [1042, 518] on span "contains" at bounding box center [1048, 518] width 47 height 16
click at [1050, 451] on input "text" at bounding box center [1098, 450] width 176 height 29
type input "20006"
click at [904, 413] on div "Filter Device Device Status Current Status is active suspended Device Details B…" at bounding box center [894, 290] width 1270 height 272
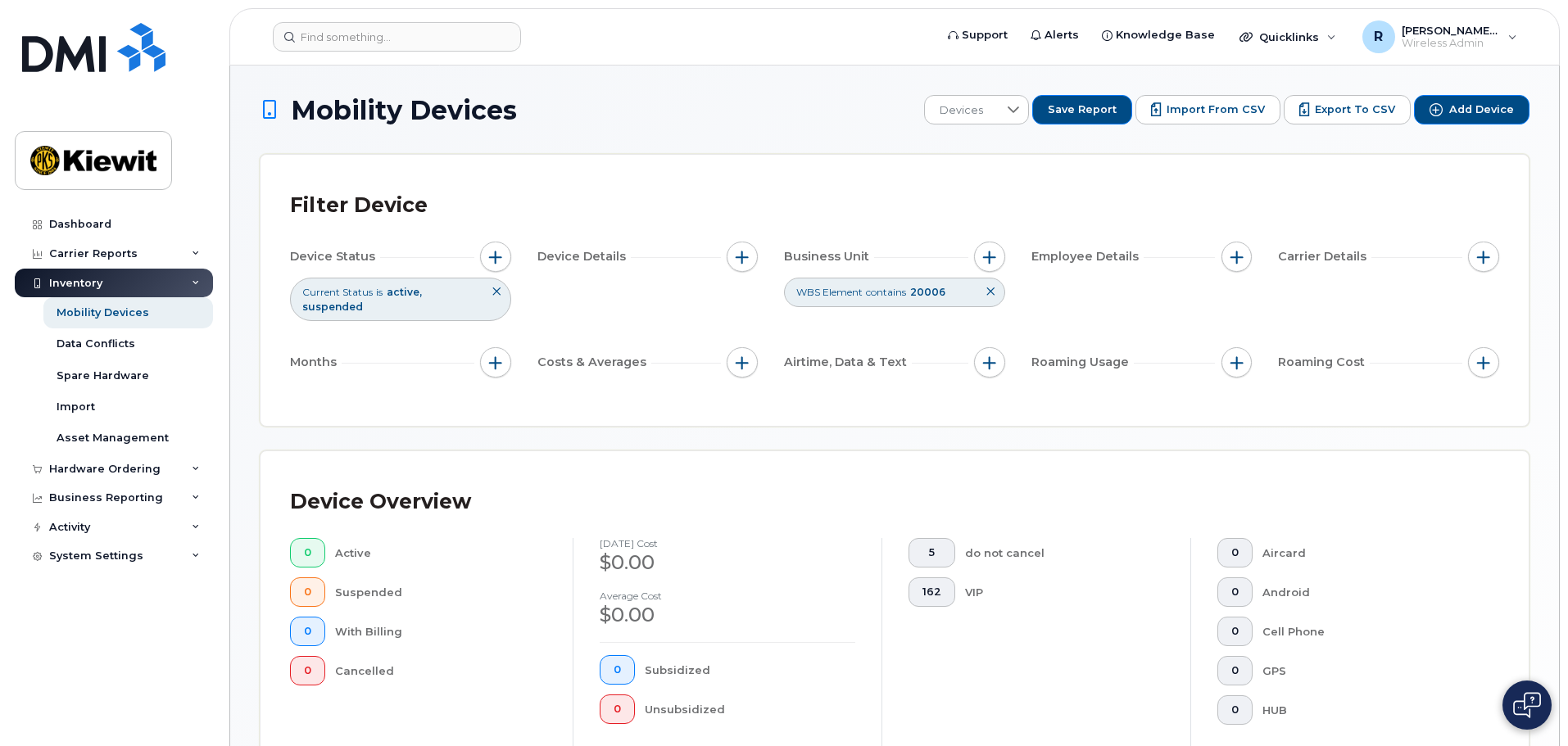
click at [991, 293] on icon at bounding box center [990, 292] width 10 height 10
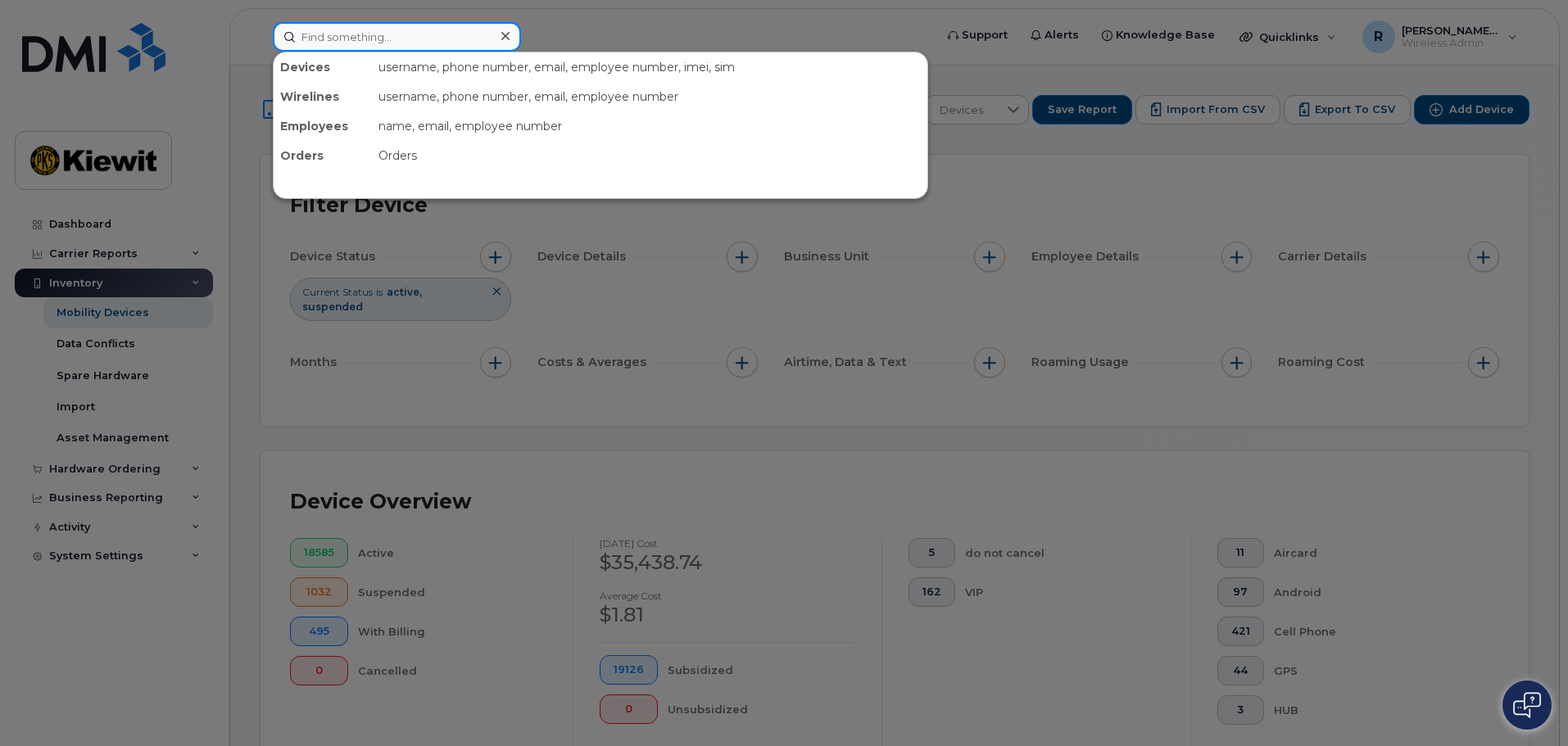
click at [339, 41] on input at bounding box center [396, 37] width 248 height 29
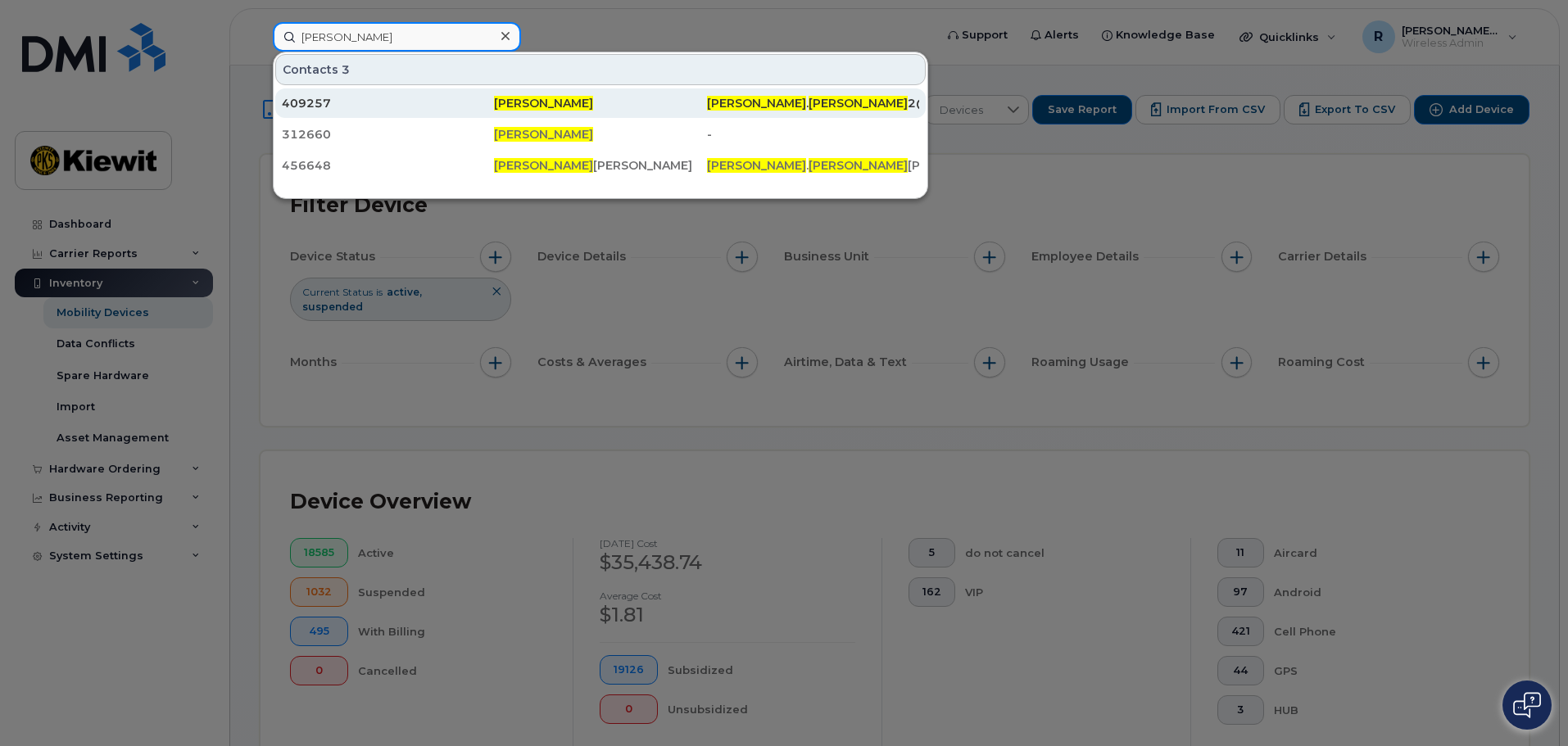
type input "brent smith"
click at [387, 100] on div "409257" at bounding box center [388, 103] width 212 height 17
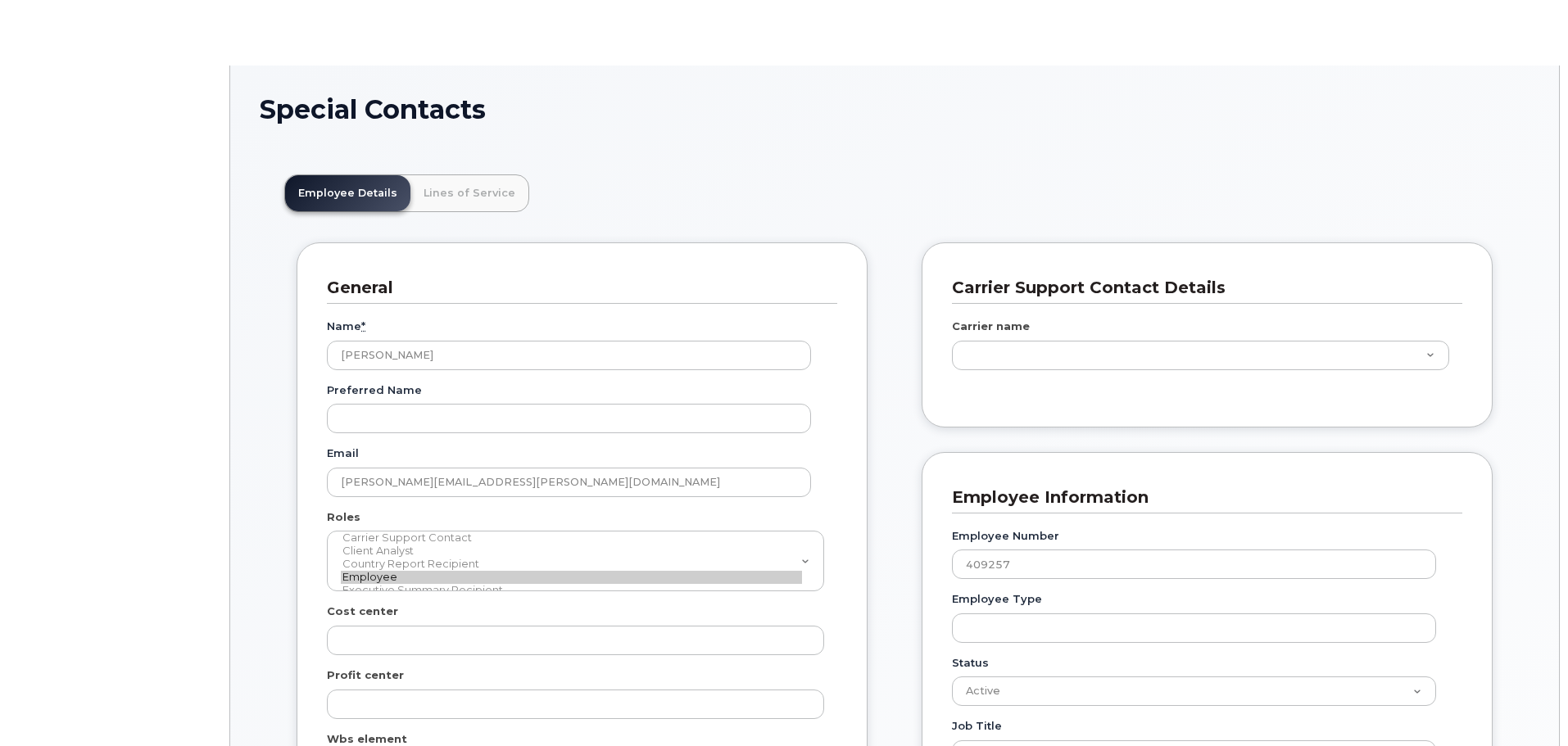
scroll to position [49, 0]
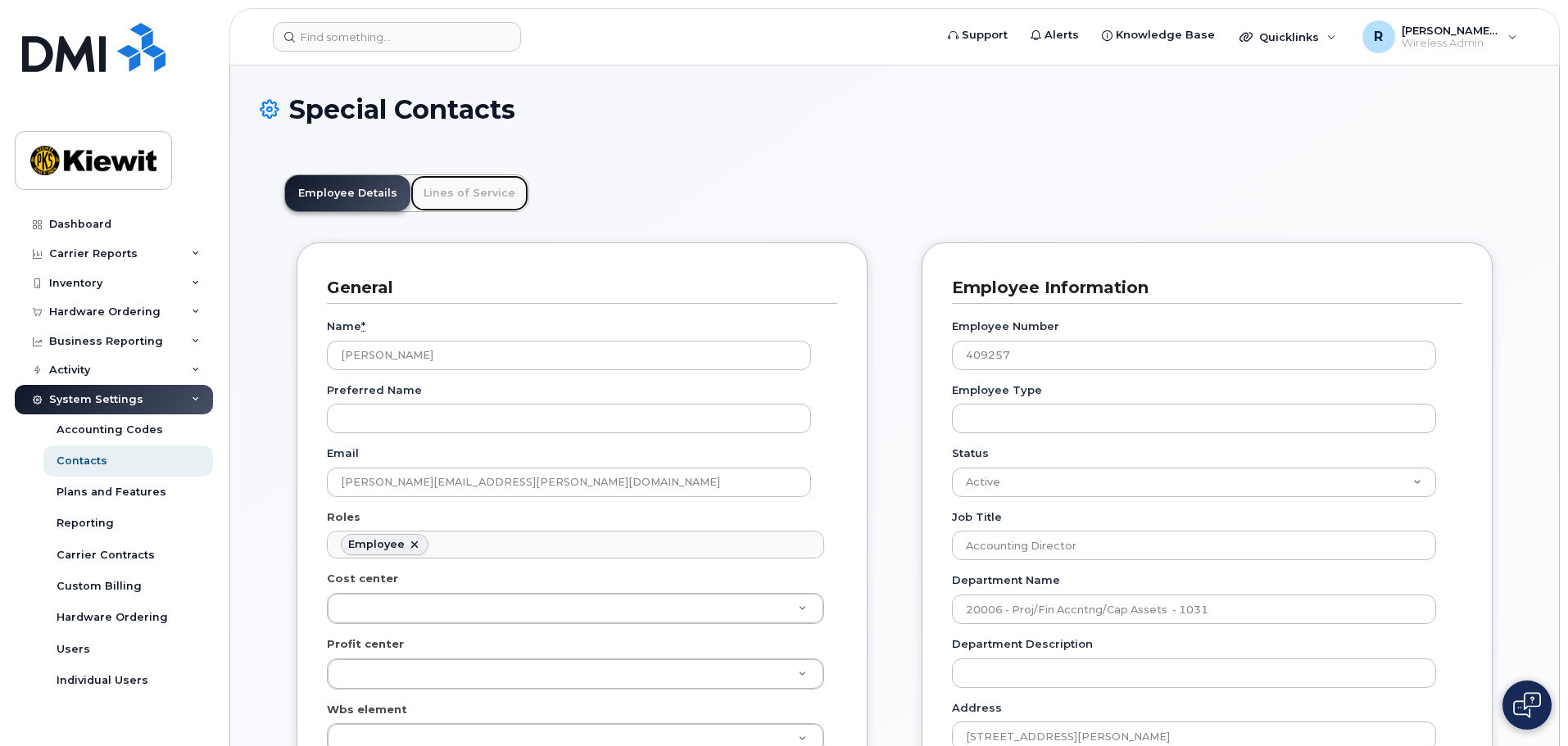
click at [462, 195] on link "Lines of Service" at bounding box center [469, 193] width 118 height 36
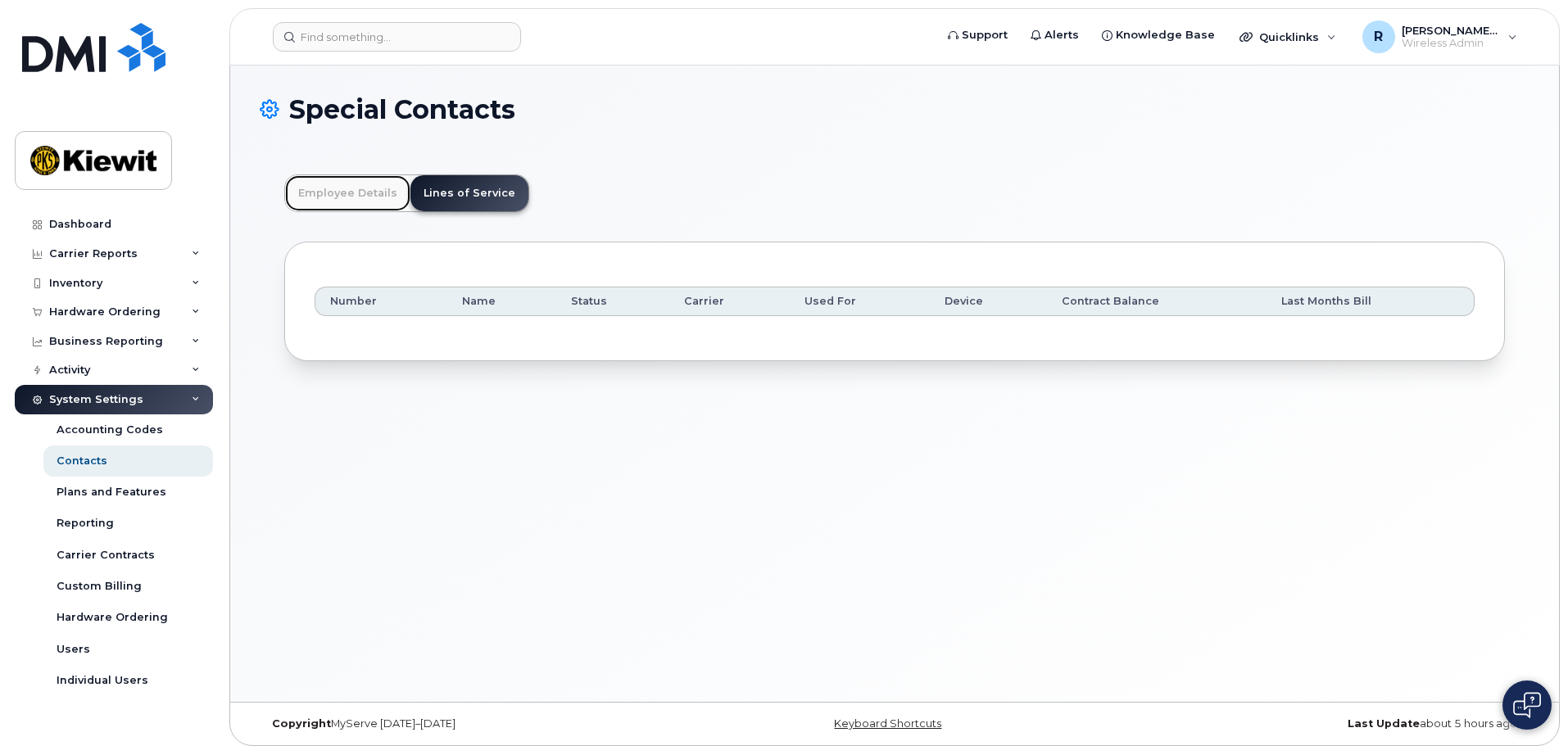
click at [360, 193] on link "Employee Details" at bounding box center [348, 193] width 125 height 36
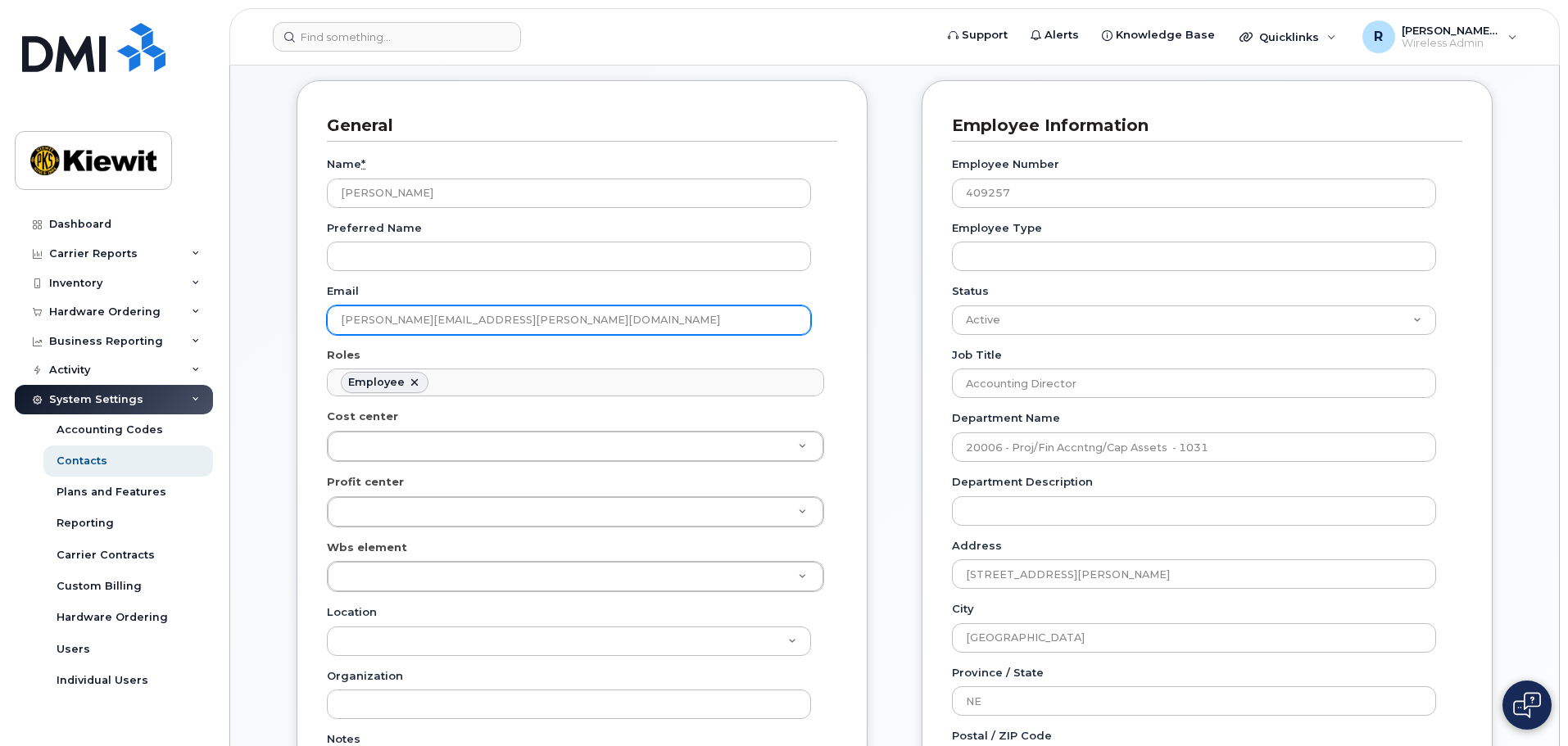
scroll to position [0, 0]
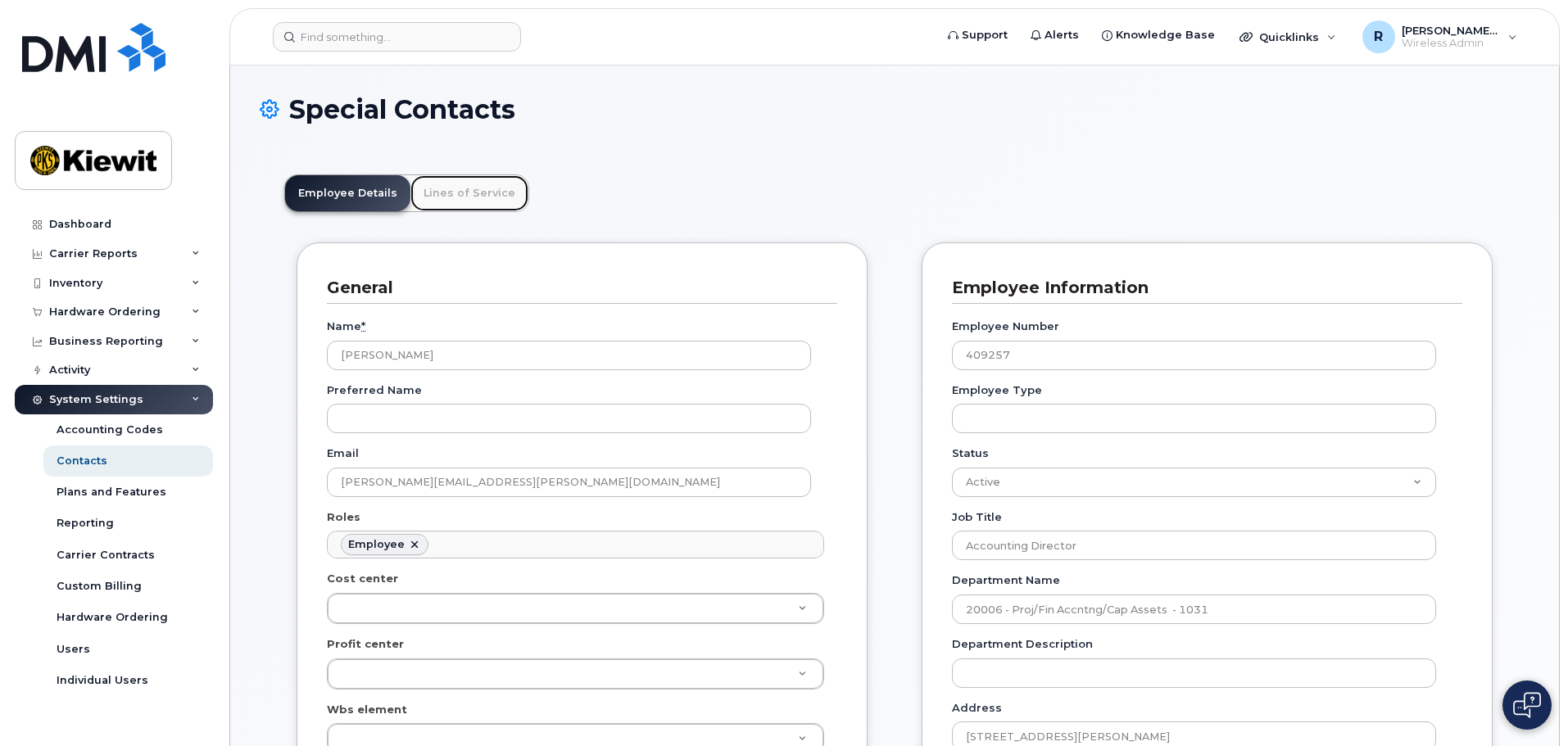
click at [486, 197] on link "Lines of Service" at bounding box center [469, 193] width 118 height 36
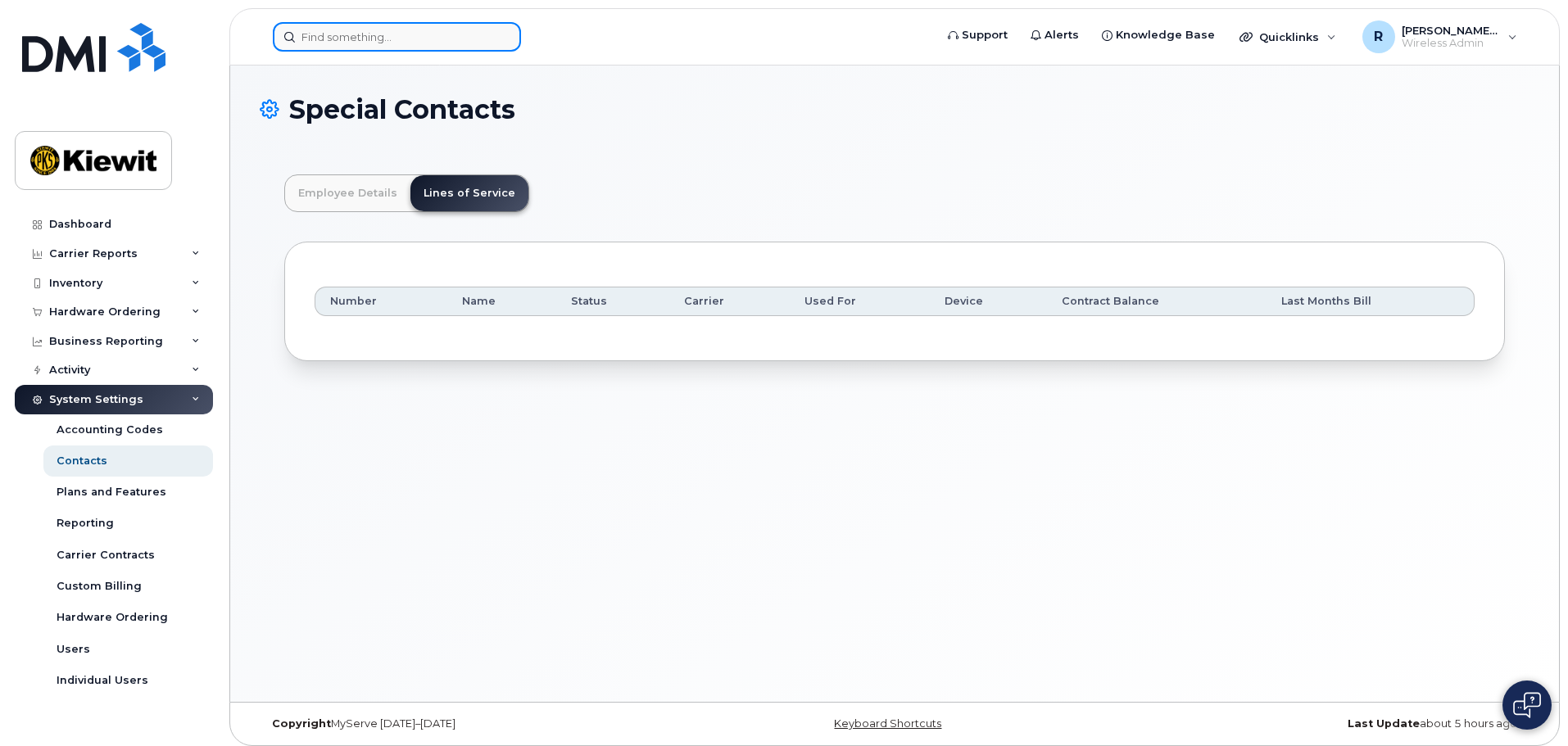
click at [358, 41] on input at bounding box center [396, 37] width 248 height 29
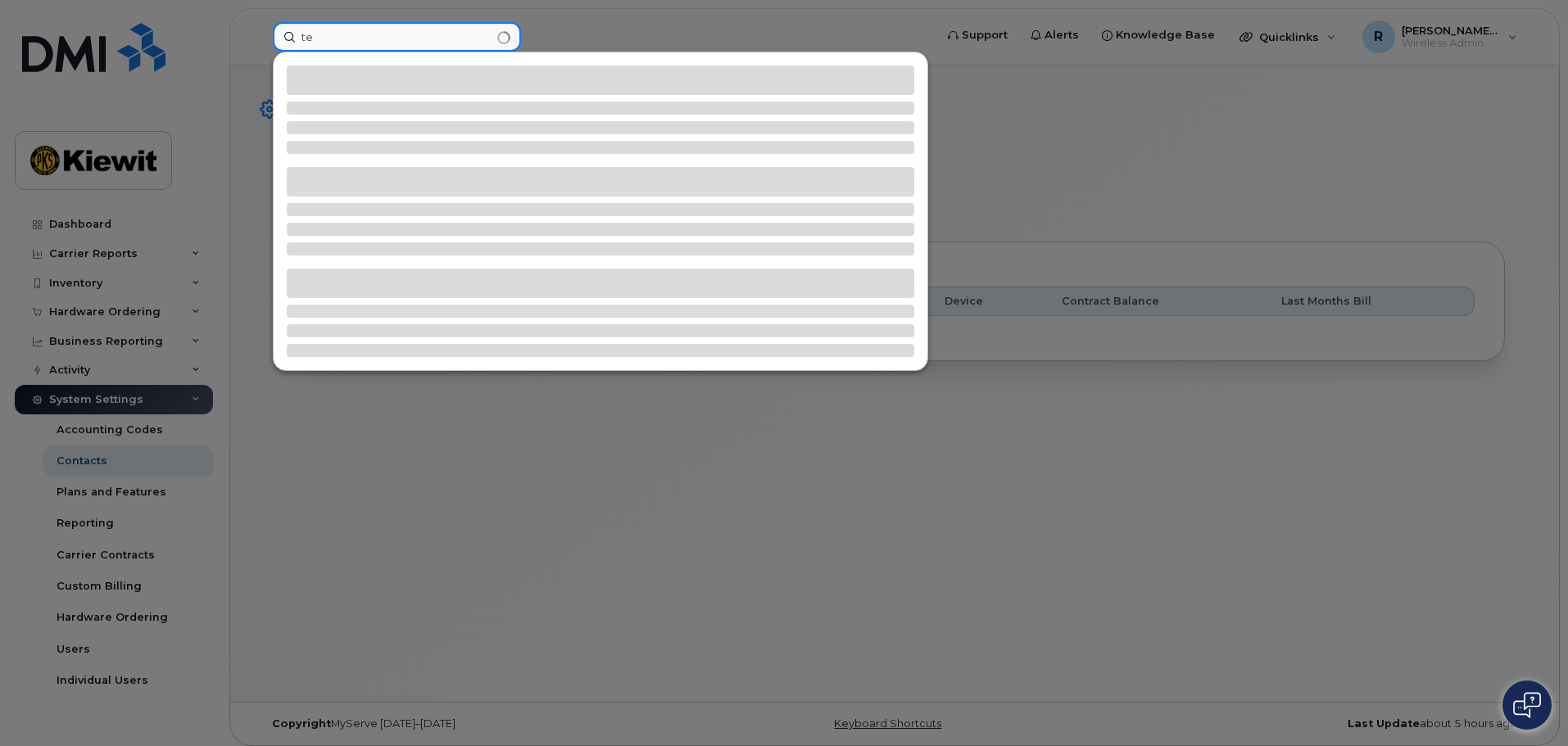
type input "t"
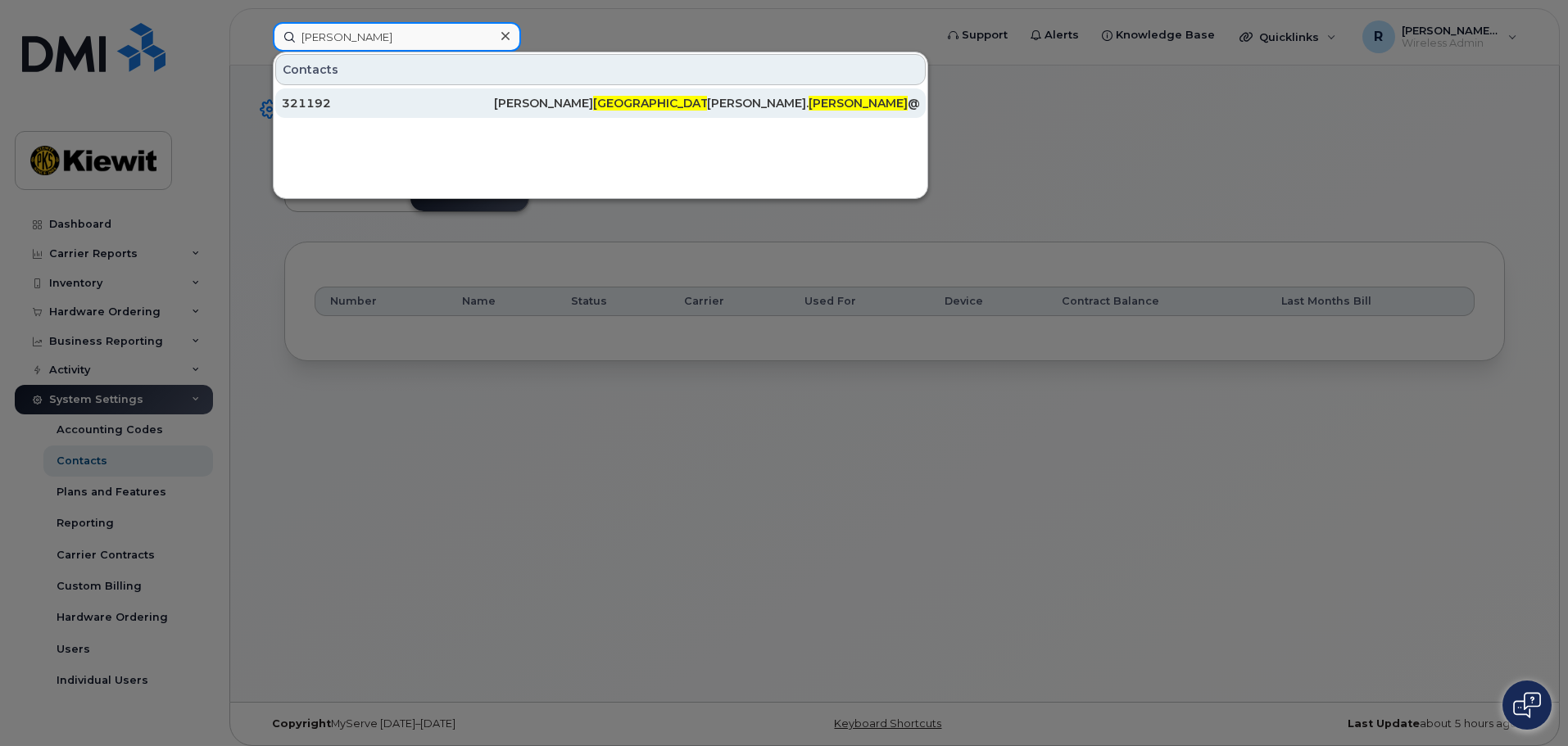
type input "dinville"
click at [521, 105] on div "Teresa Dinville" at bounding box center [599, 103] width 212 height 17
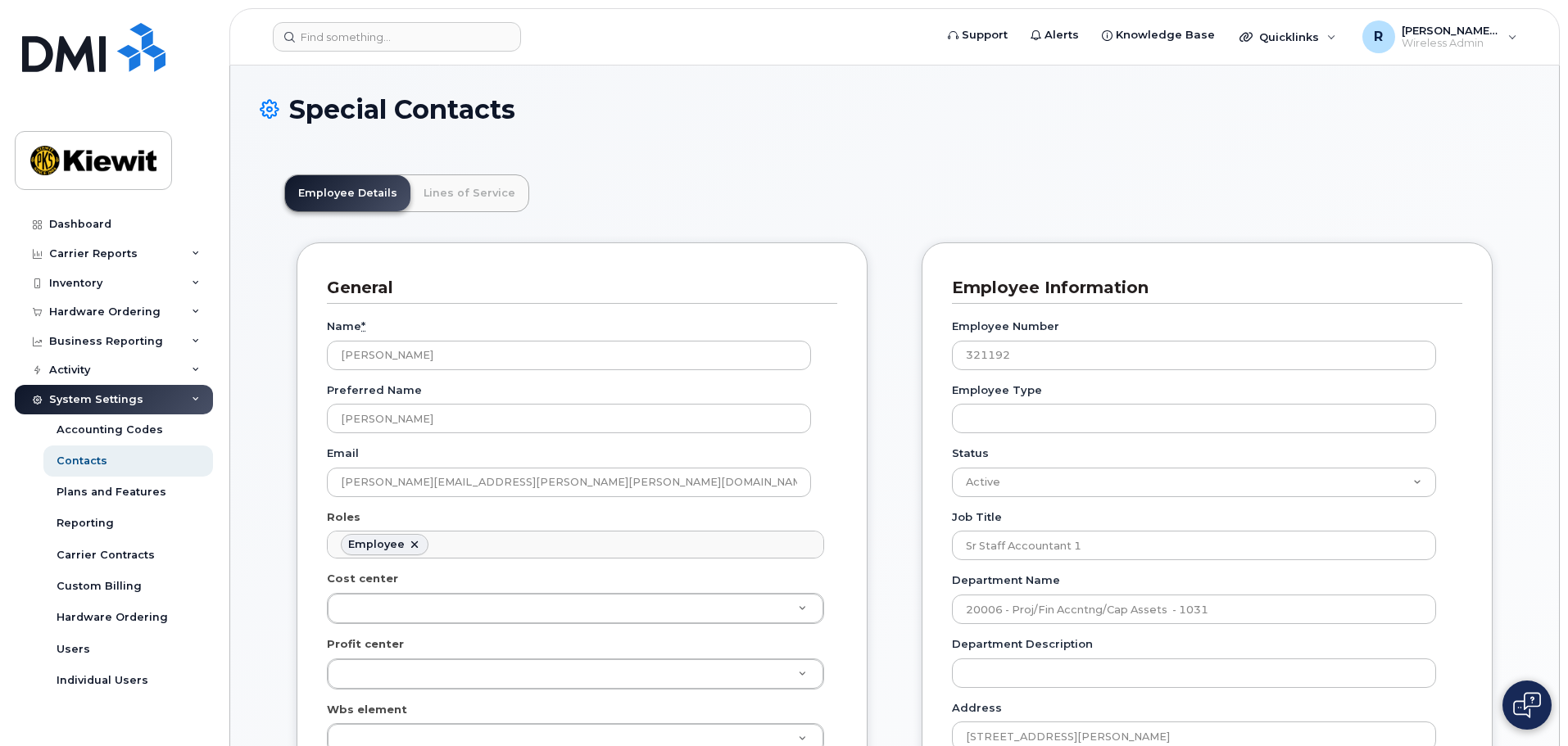
scroll to position [49, 0]
click at [461, 184] on link "Lines of Service" at bounding box center [469, 193] width 118 height 36
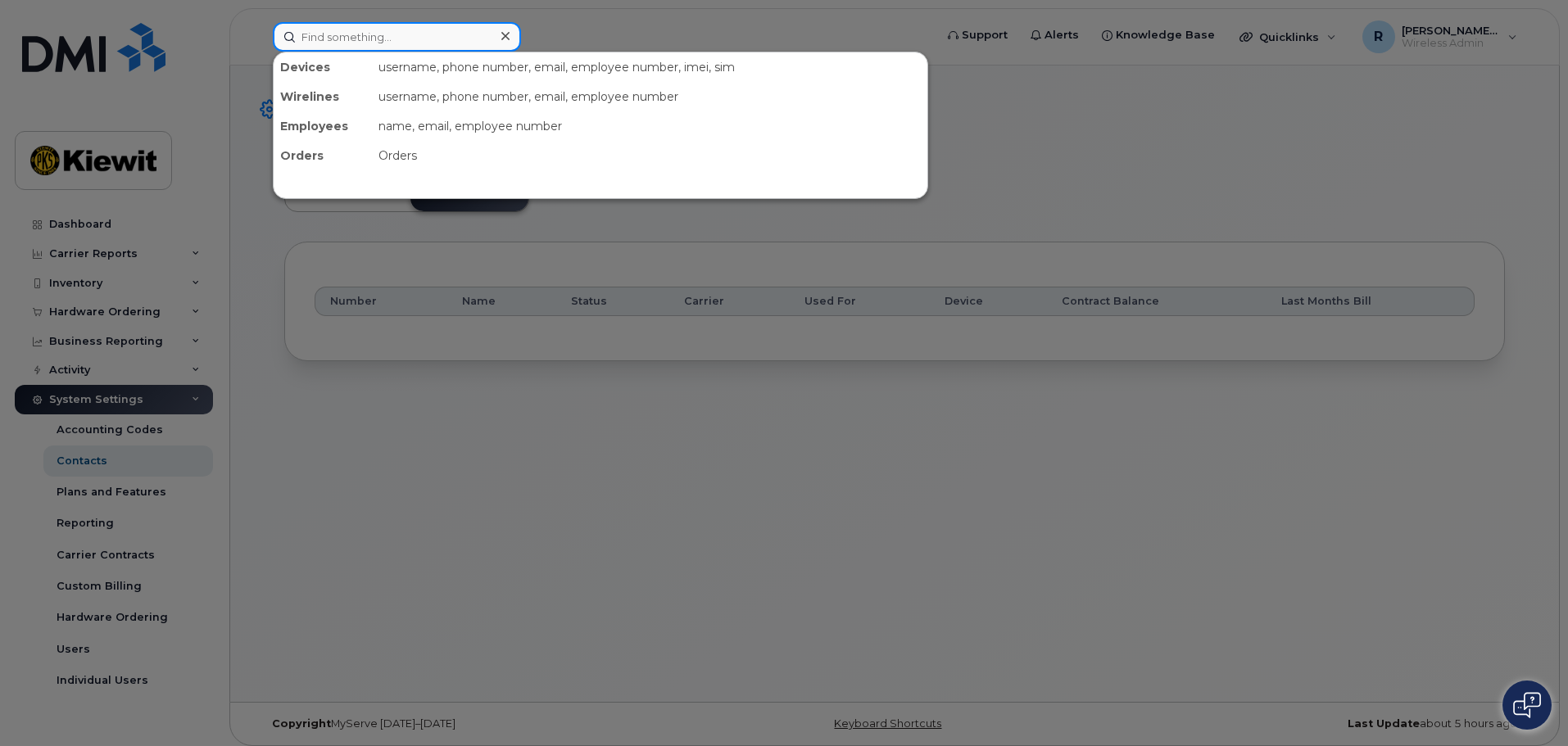
click at [337, 41] on input at bounding box center [396, 37] width 248 height 29
type input "j"
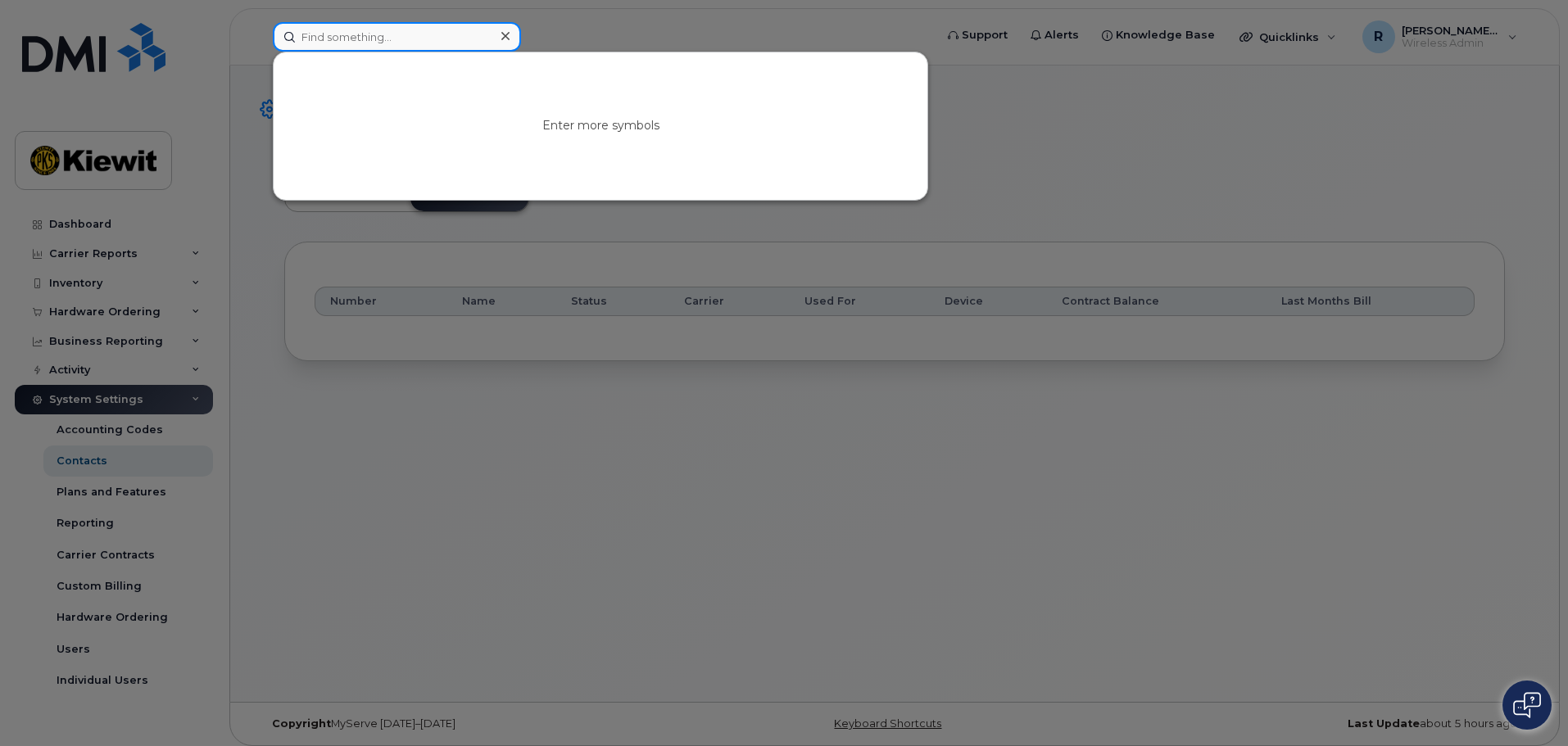
click at [359, 38] on input at bounding box center [396, 37] width 248 height 29
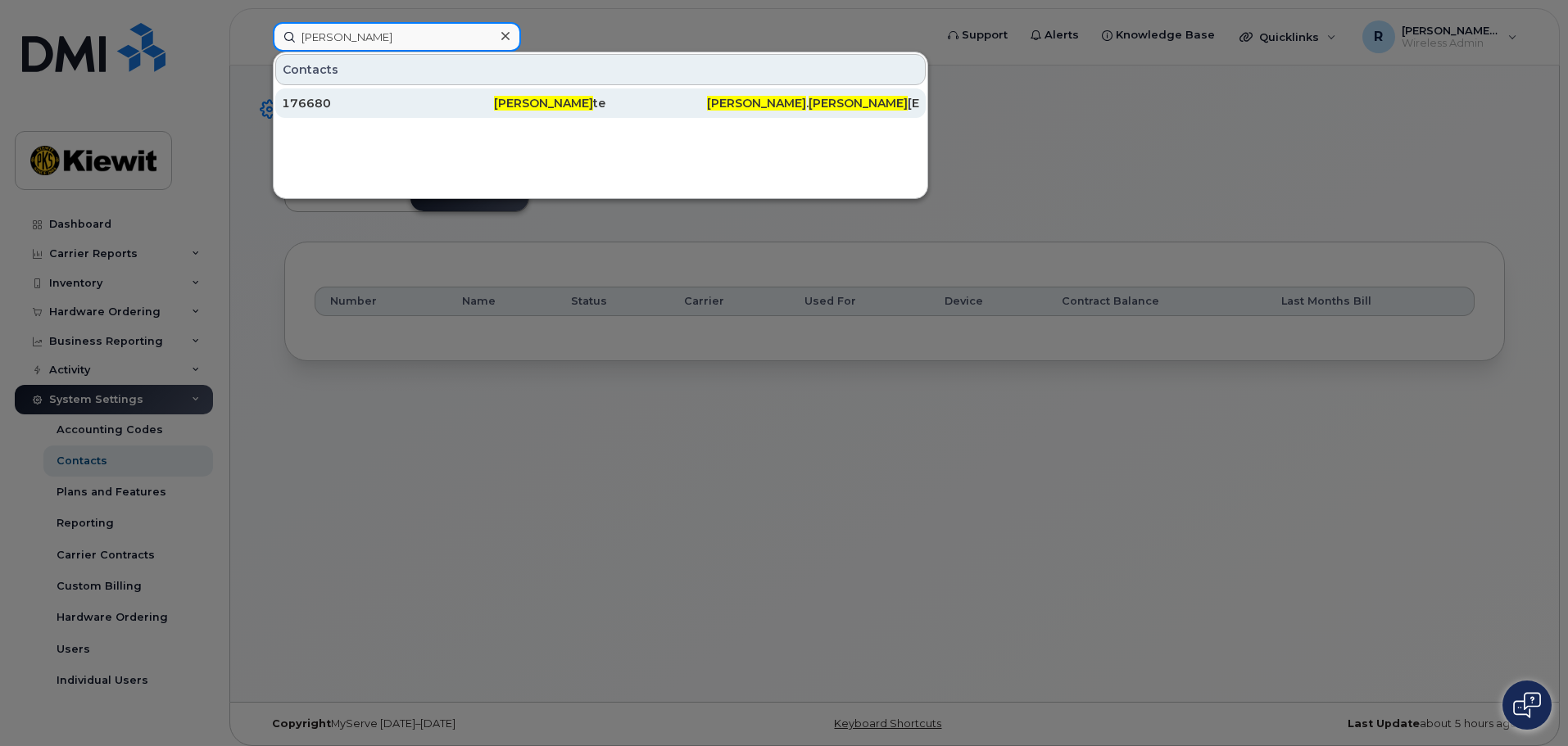
type input "david galan"
click at [528, 101] on span "David Galan" at bounding box center [544, 103] width 100 height 15
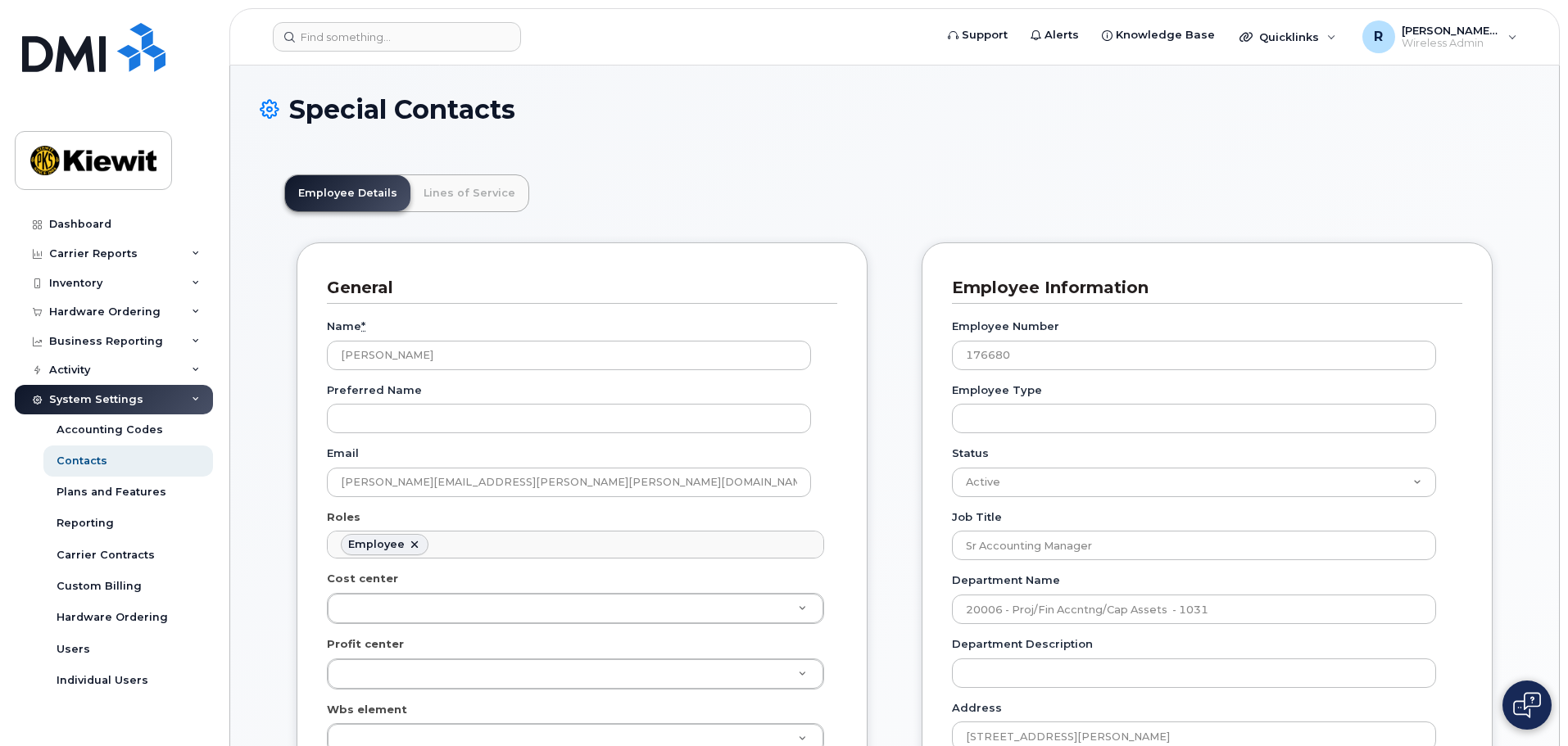
scroll to position [49, 0]
click at [472, 190] on link "Lines of Service" at bounding box center [469, 193] width 118 height 36
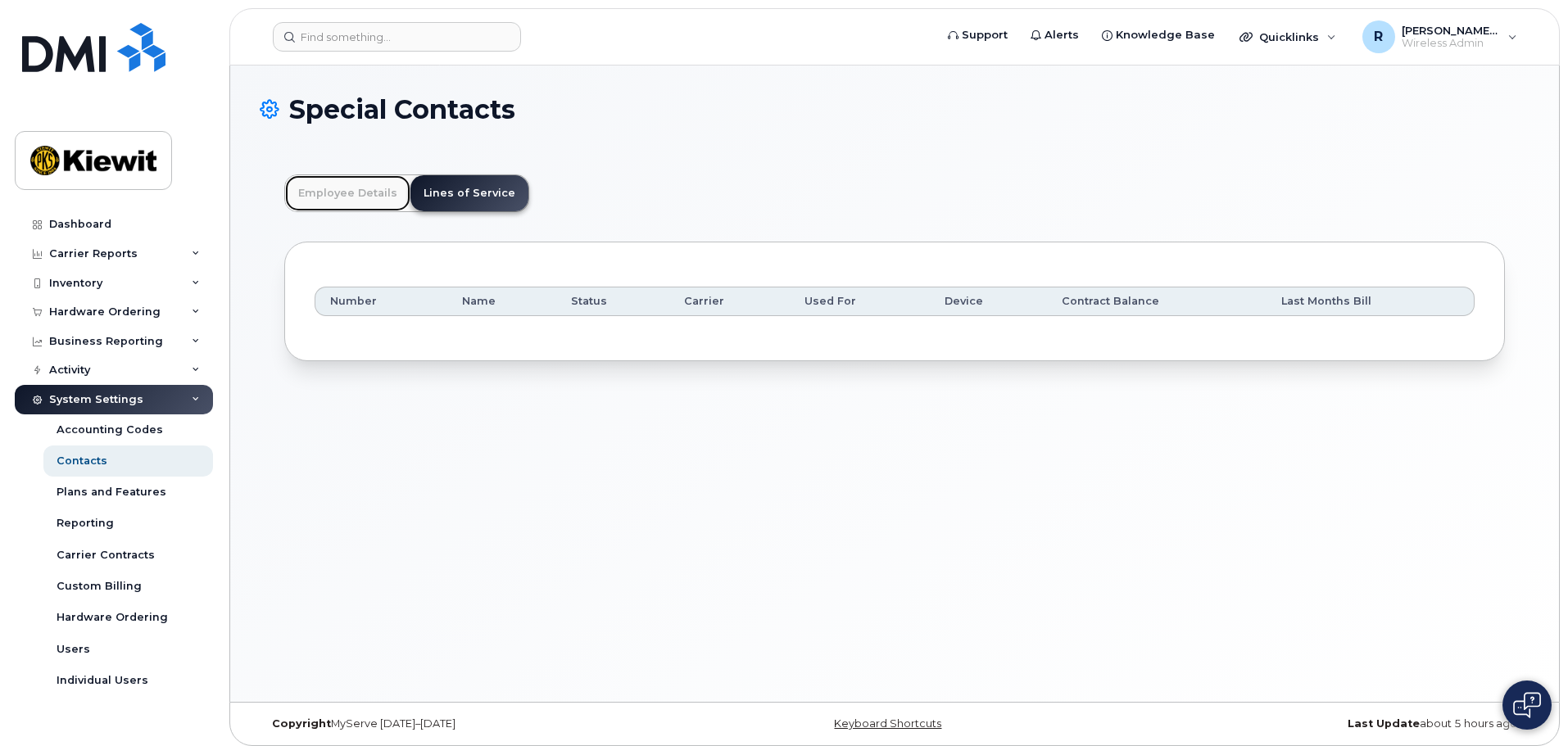
click at [332, 195] on link "Employee Details" at bounding box center [348, 193] width 125 height 36
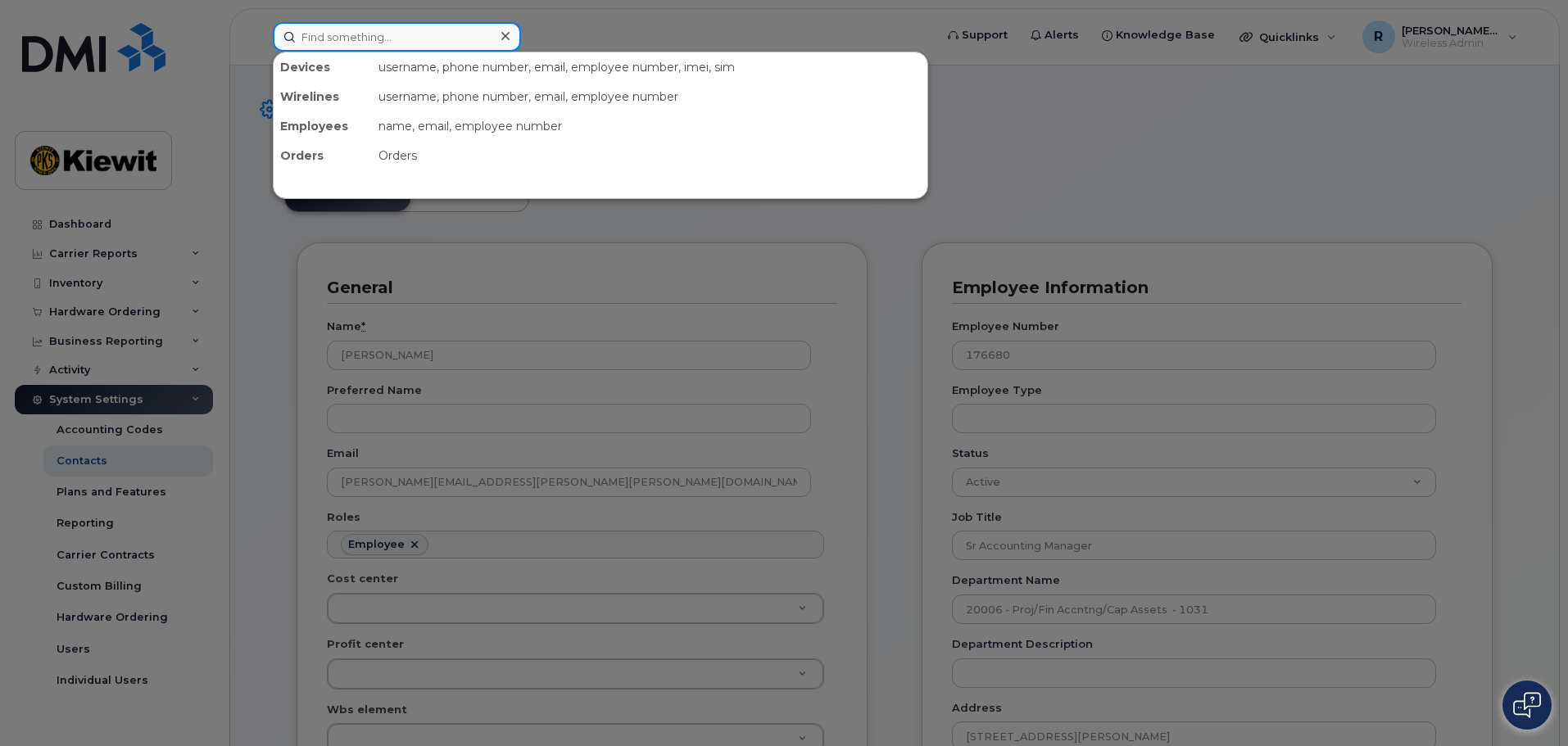
click at [364, 40] on input at bounding box center [396, 37] width 248 height 29
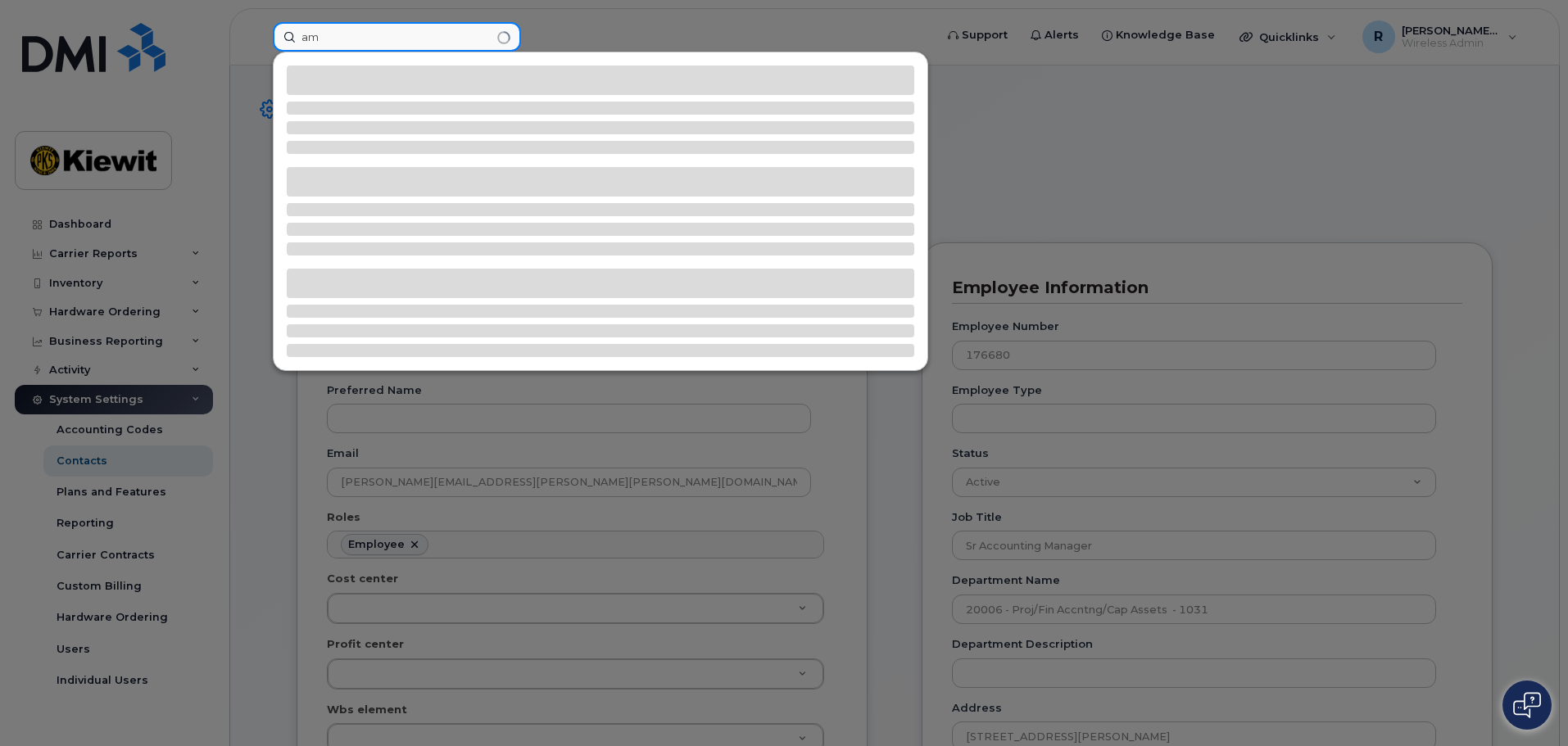
type input "a"
type input "n"
type input "j"
type input "p"
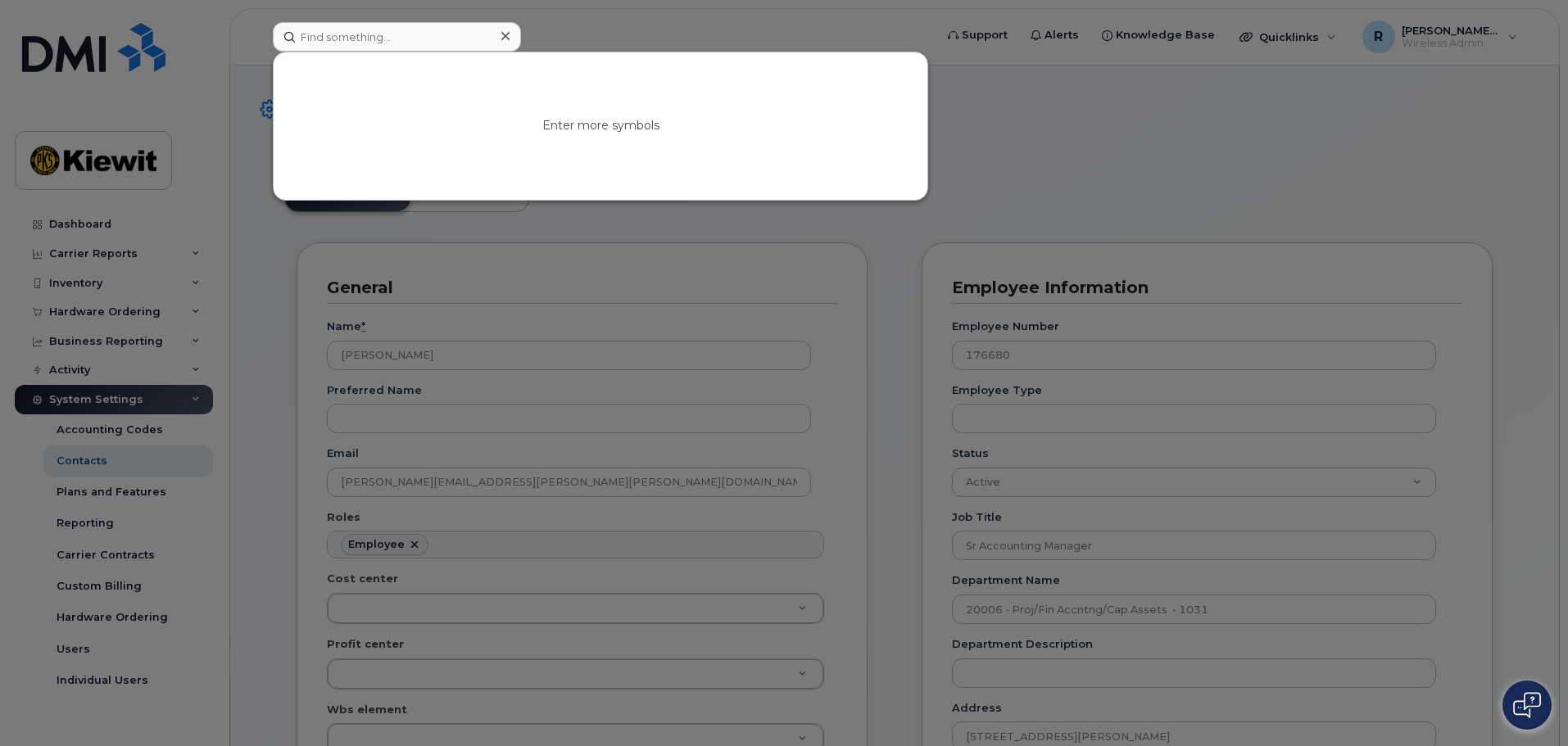
click at [262, 263] on div at bounding box center [784, 373] width 1568 height 746
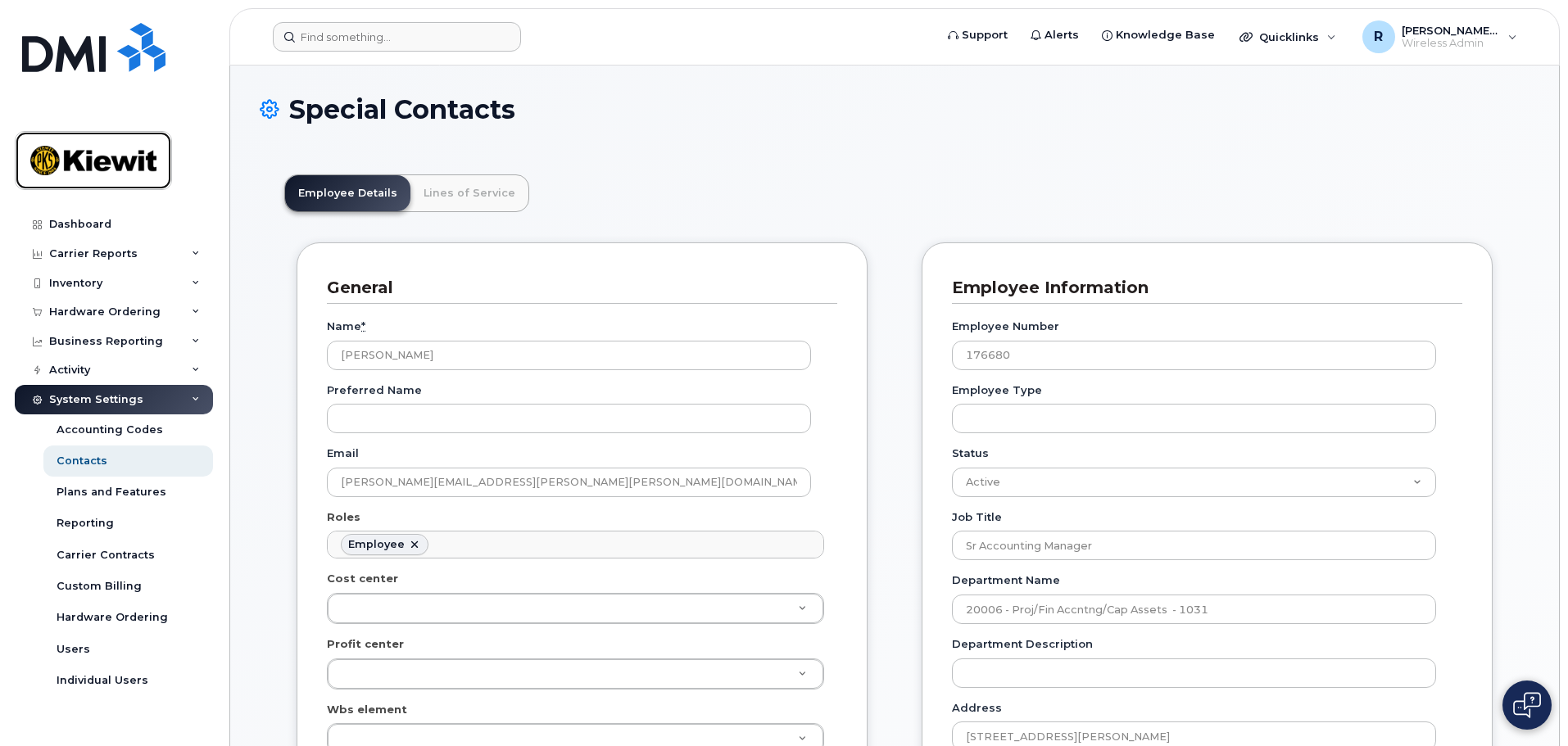
click at [94, 140] on img at bounding box center [93, 160] width 126 height 48
